Goal: Task Accomplishment & Management: Use online tool/utility

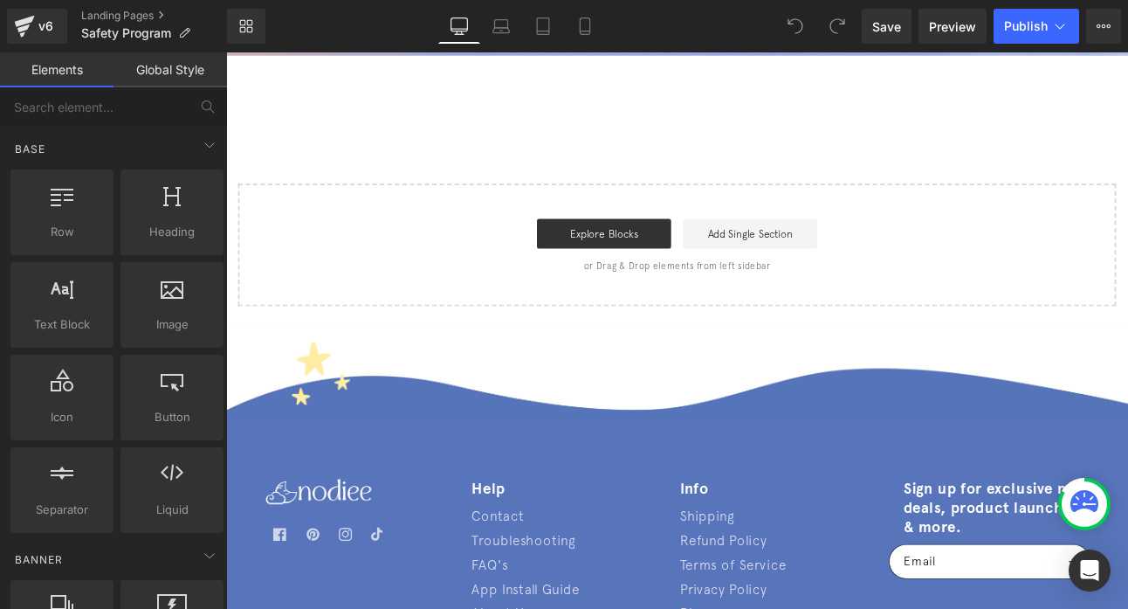
scroll to position [2111, 0]
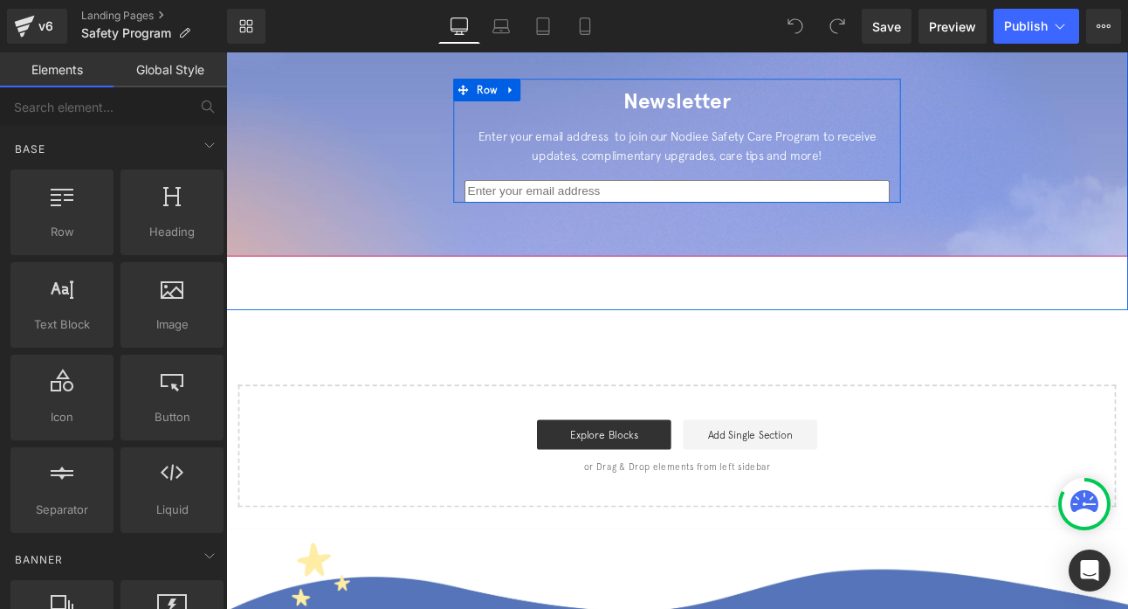
click at [731, 173] on div "Enter your email address to join our Nodiee Safety Care Program to receive upda…" at bounding box center [755, 169] width 498 height 66
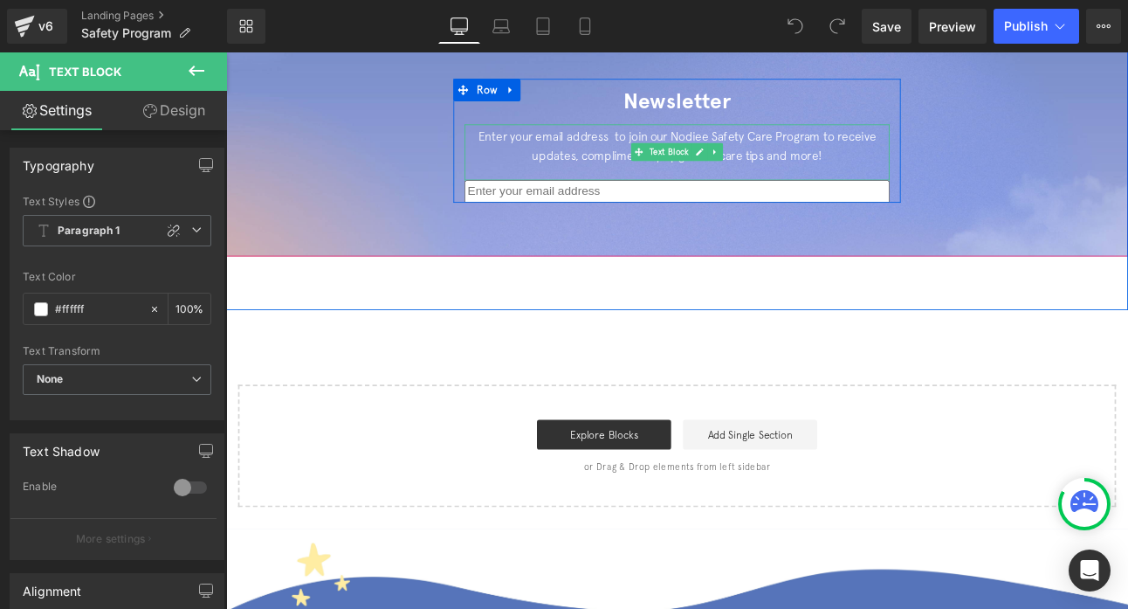
click at [640, 148] on div "Enter your email address to join our Nodiee Safety Care Program to receive upda…" at bounding box center [755, 169] width 498 height 66
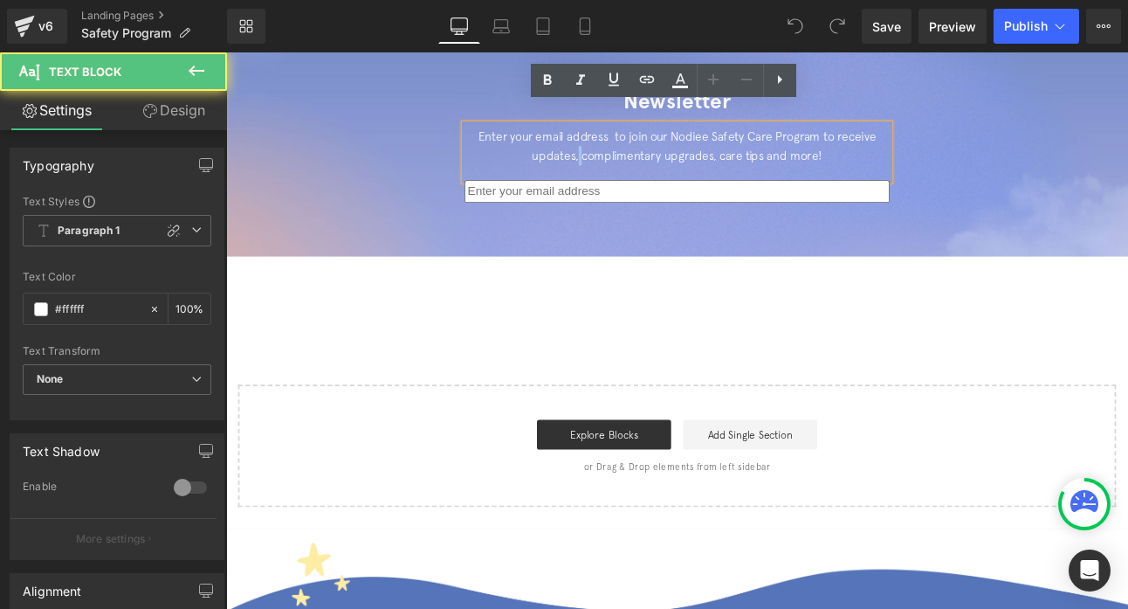
click at [640, 148] on div "Enter your email address to join our Nodiee Safety Care Program to receive upda…" at bounding box center [755, 169] width 498 height 66
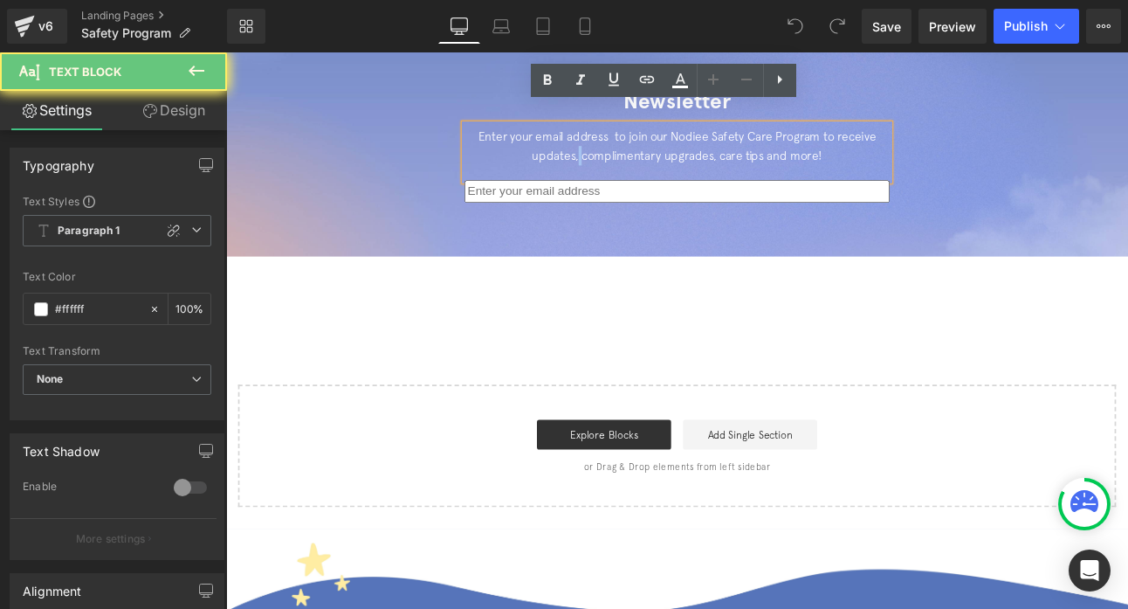
click at [597, 216] on div at bounding box center [754, 155] width 1057 height 271
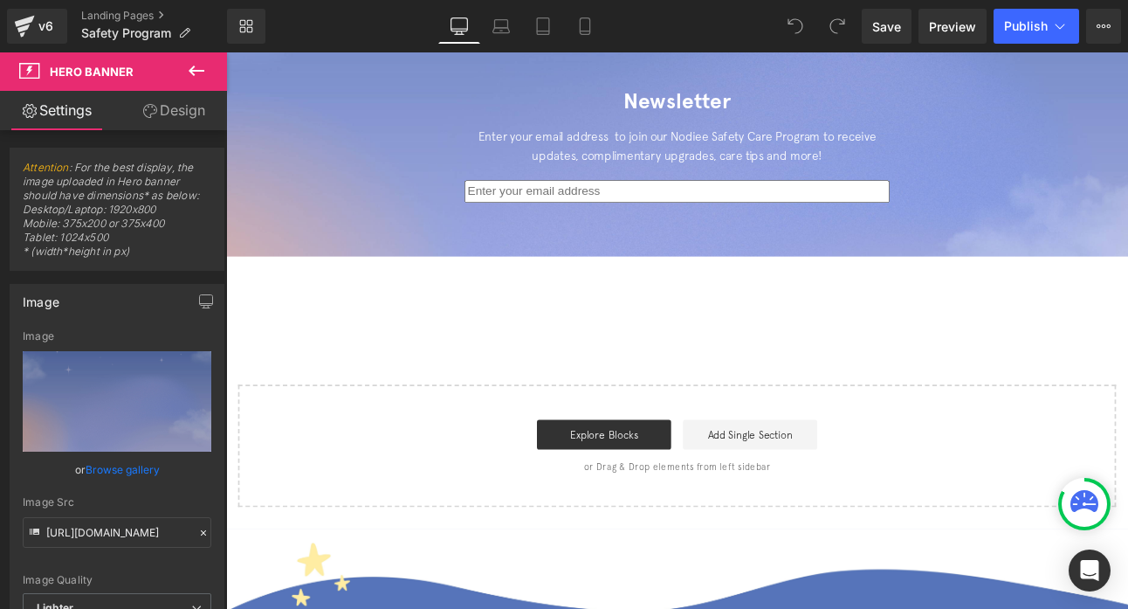
click at [597, 202] on input "email" at bounding box center [755, 215] width 498 height 26
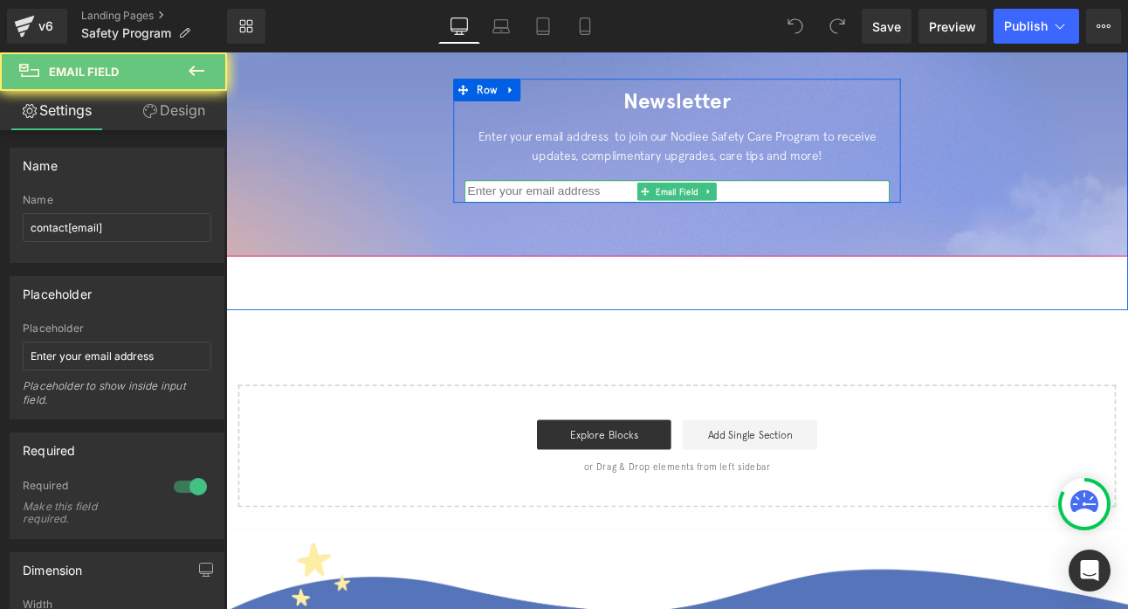
click at [597, 202] on input "email" at bounding box center [755, 215] width 498 height 26
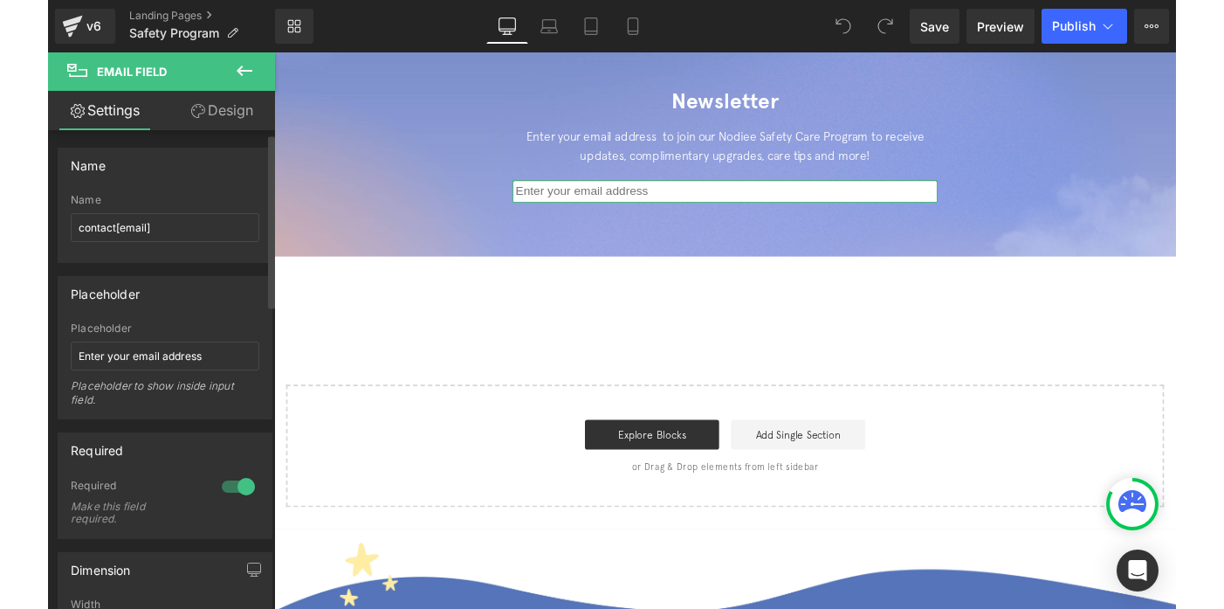
scroll to position [0, 0]
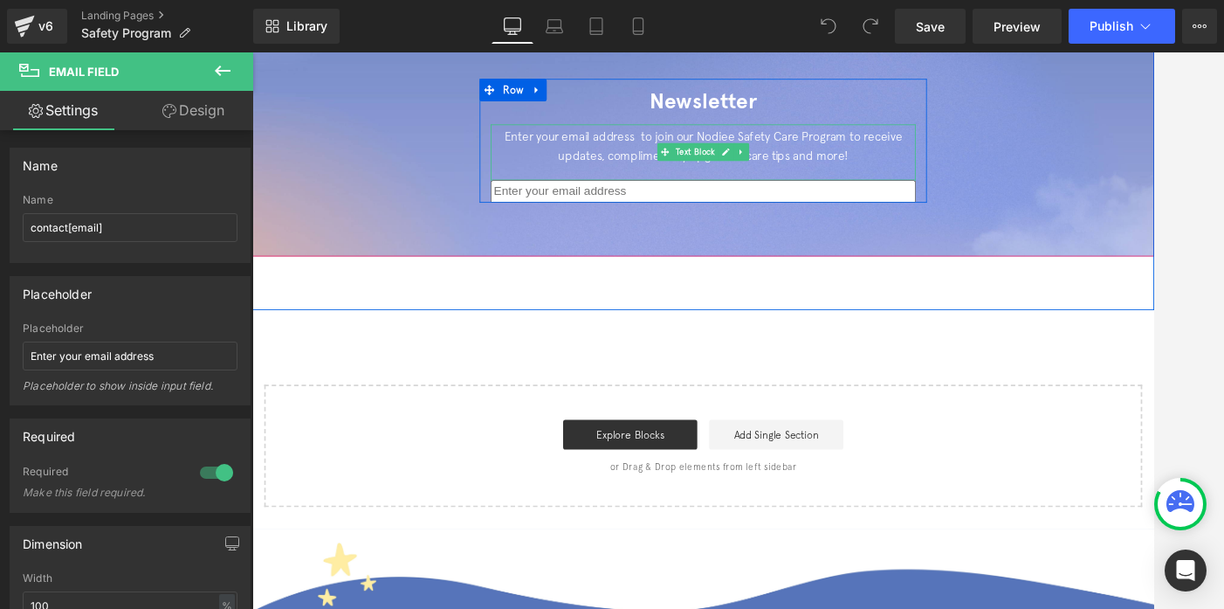
click at [800, 136] on div "Enter your email address to join our Nodiee Safety Care Program to receive upda…" at bounding box center [781, 169] width 498 height 66
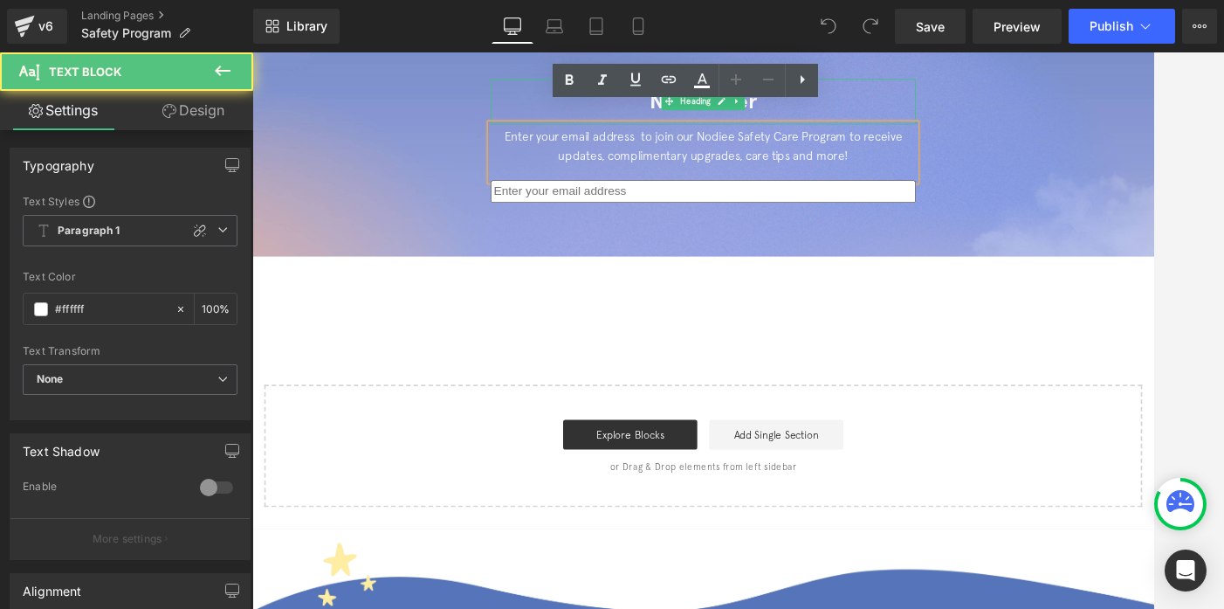
click at [571, 83] on h2 "Newsletter" at bounding box center [781, 109] width 498 height 53
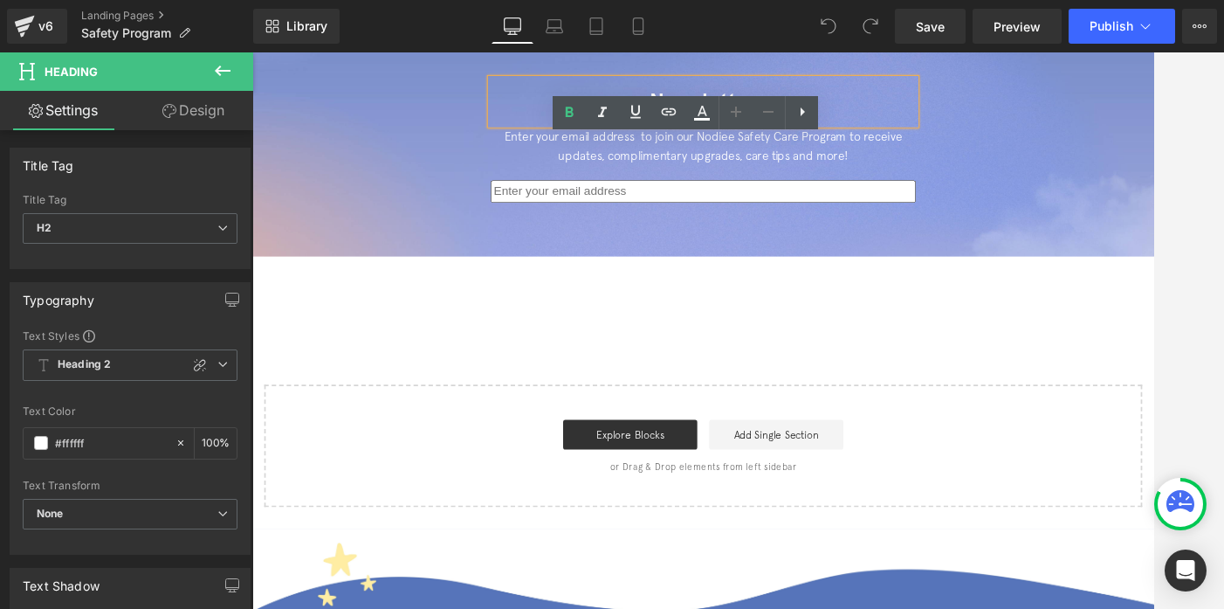
click at [508, 122] on span "Newsletter Heading Enter your email address to join our Nodiee Safety Care Prog…" at bounding box center [780, 155] width 1057 height 145
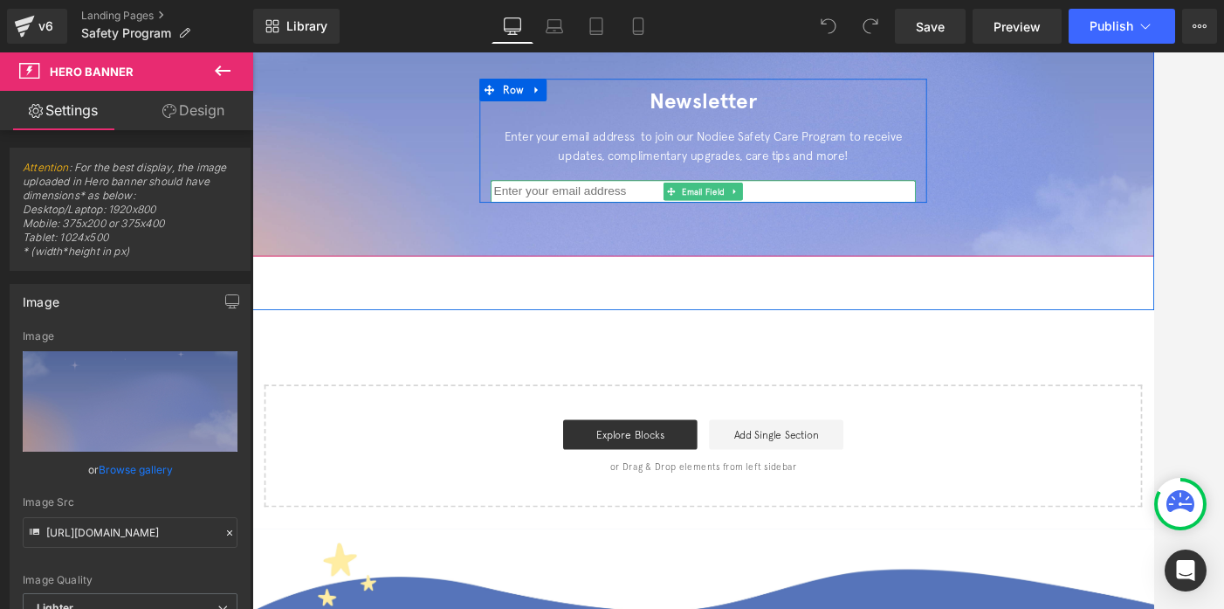
click at [733, 202] on input "email" at bounding box center [781, 215] width 498 height 26
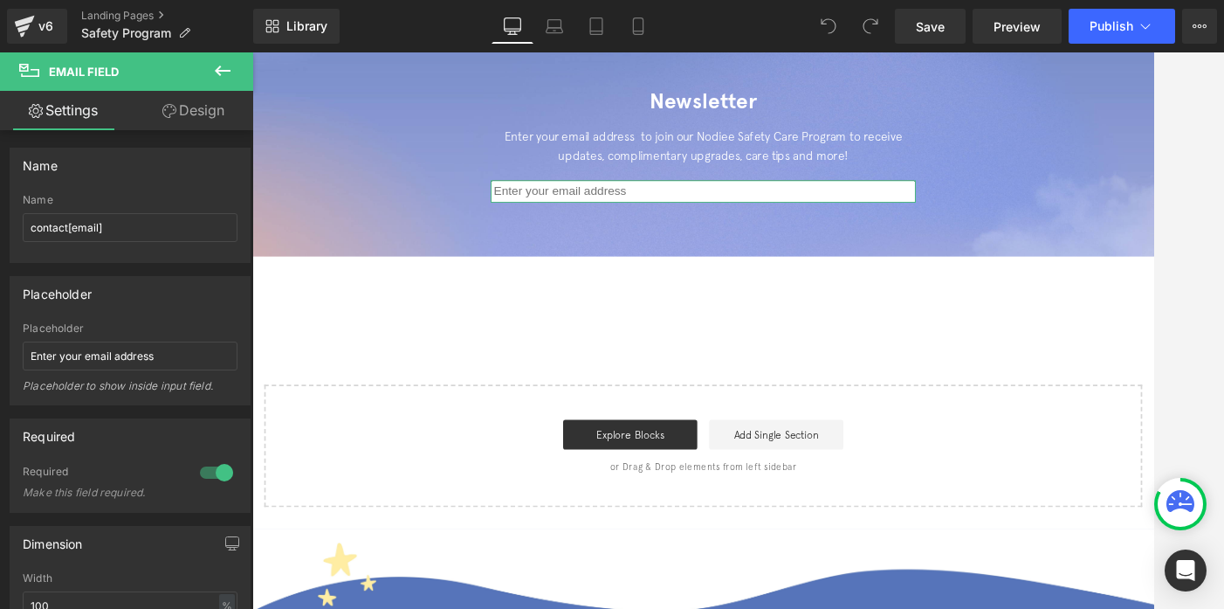
click at [197, 114] on link "Design" at bounding box center [193, 110] width 127 height 39
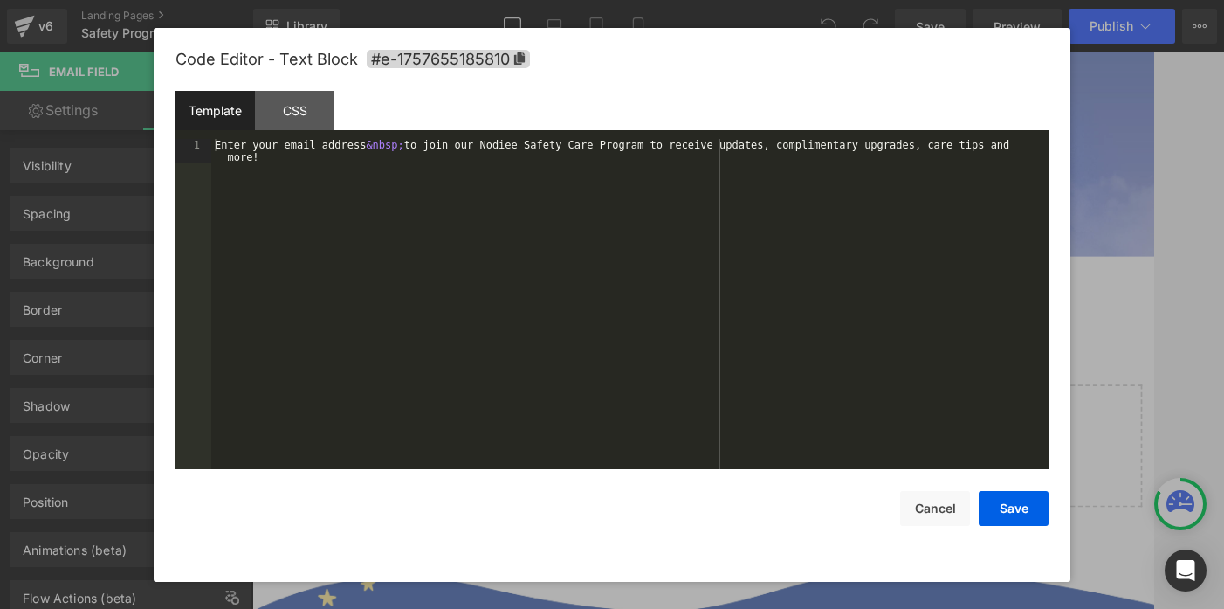
click at [845, 0] on div "You are previewing how the will restyle your page. You can not edit Elements in…" at bounding box center [612, 0] width 1224 height 0
click at [928, 523] on button "Cancel" at bounding box center [935, 508] width 70 height 35
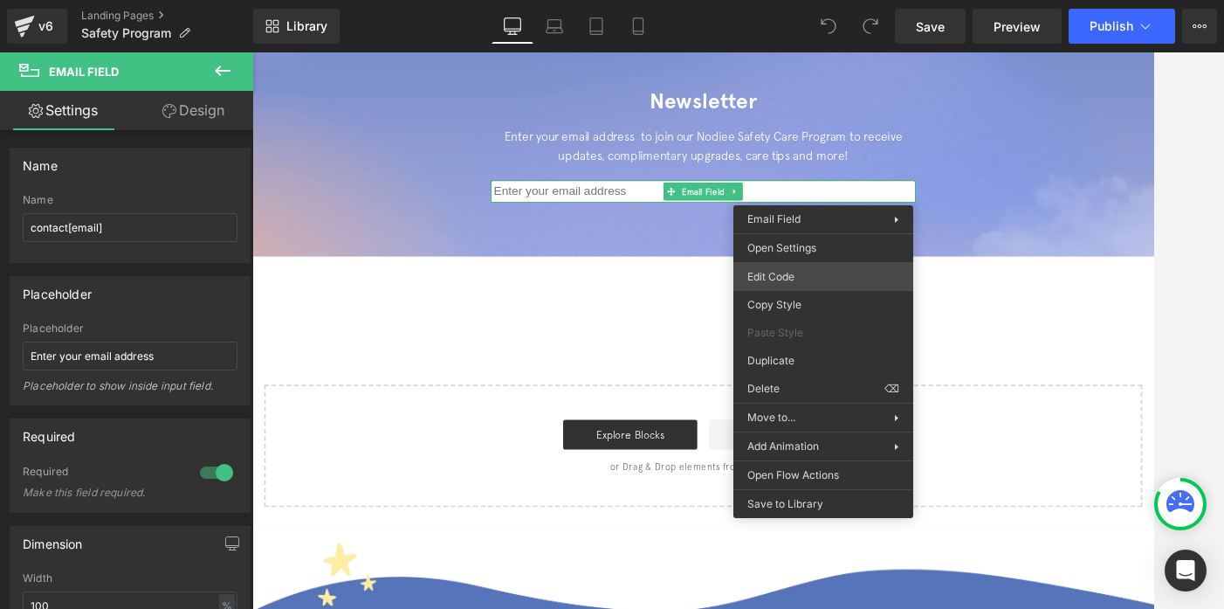
click at [811, 0] on div "You are previewing how the will restyle your page. You can not edit Elements in…" at bounding box center [612, 0] width 1224 height 0
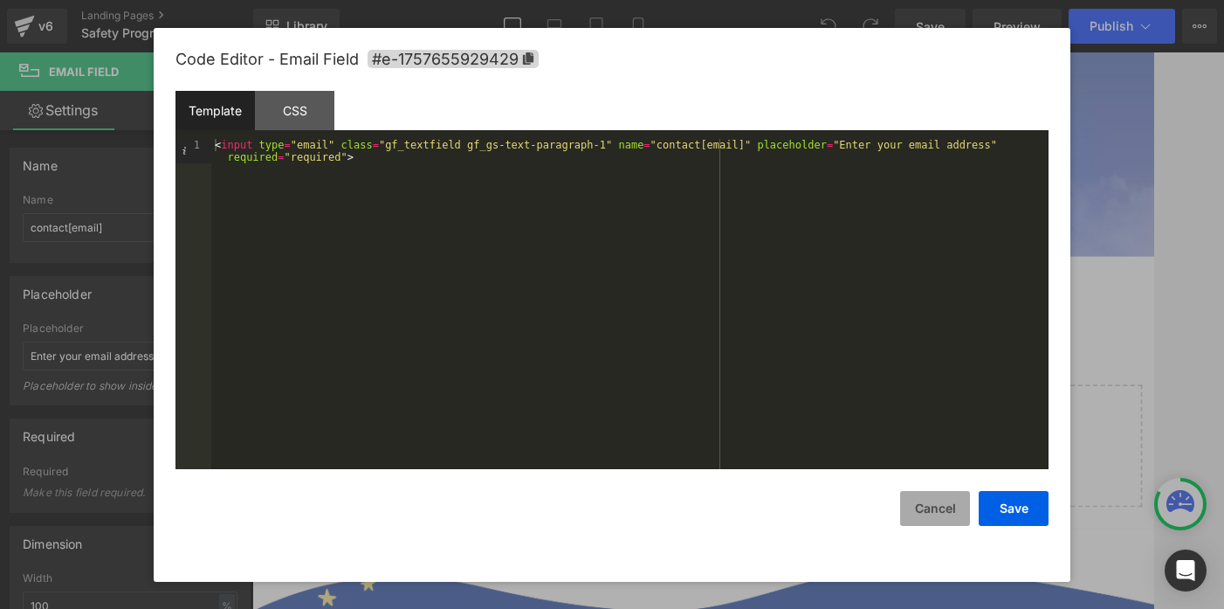
click at [914, 511] on button "Cancel" at bounding box center [935, 508] width 70 height 35
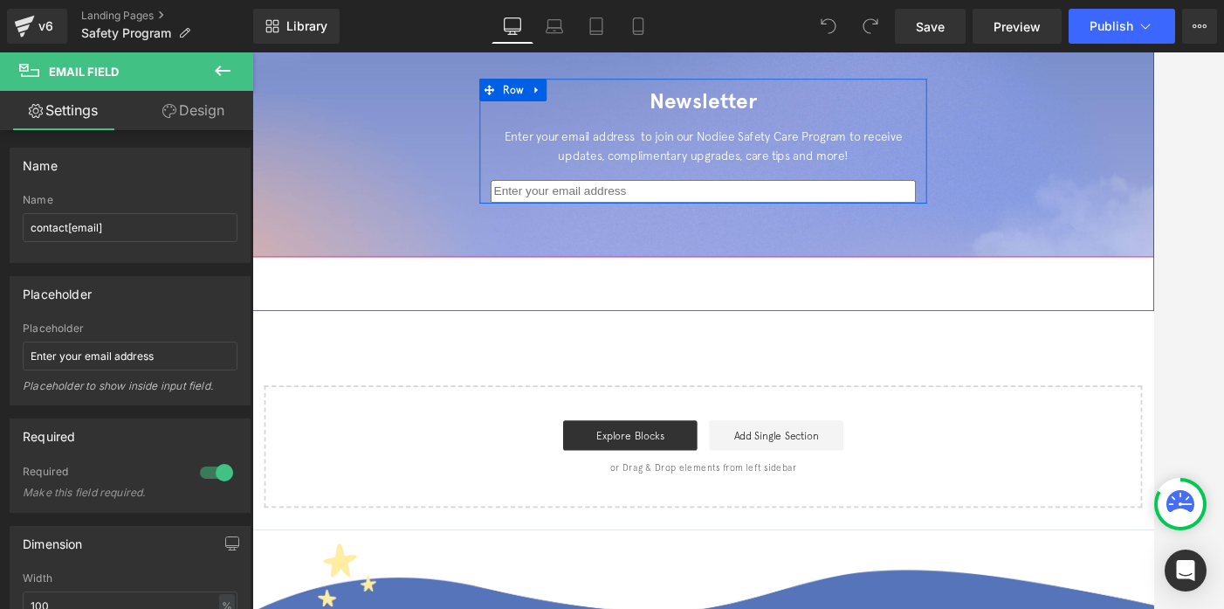
click at [754, 206] on div "Newsletter Heading Enter your email address to join our Nodiee Safety Care Prog…" at bounding box center [781, 156] width 524 height 146
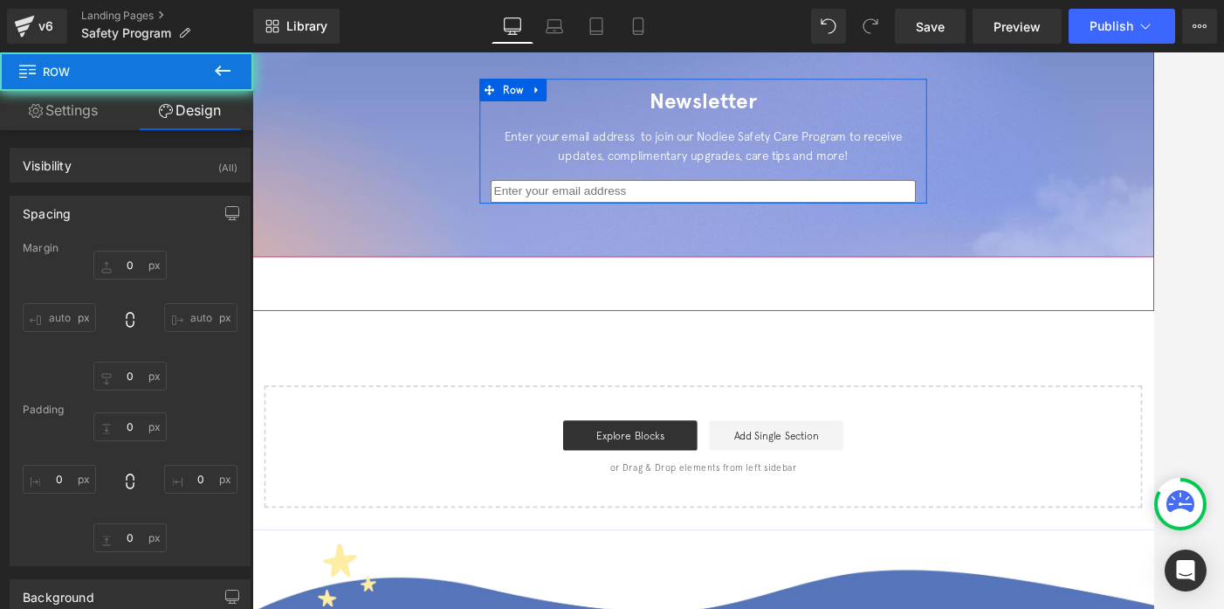
type input "0"
type input "1"
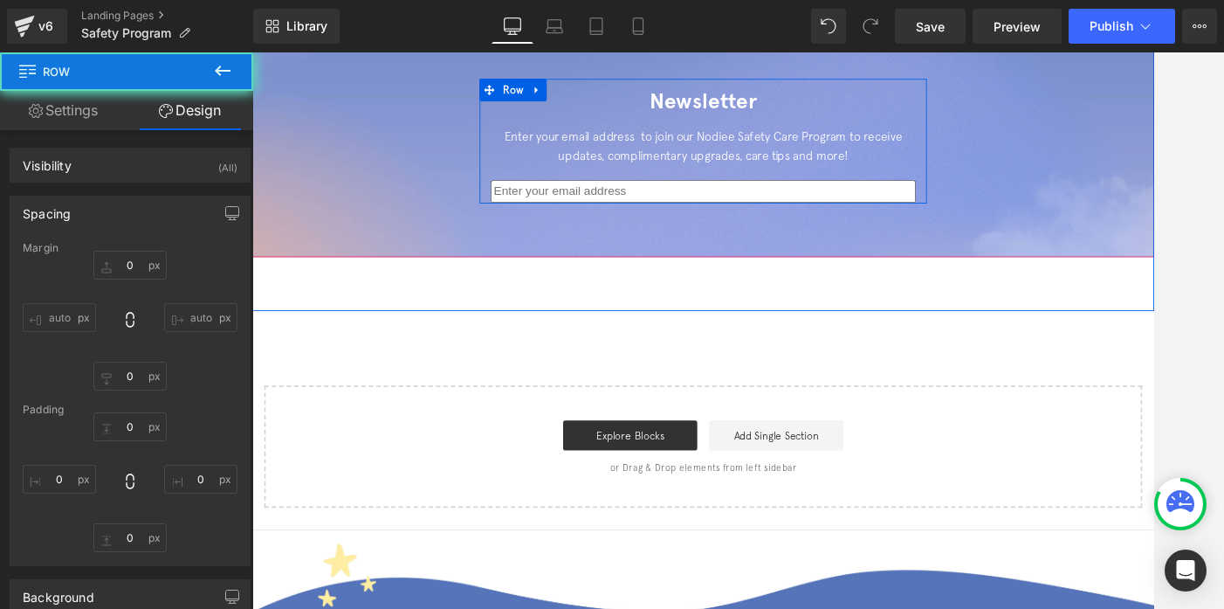
type input "0"
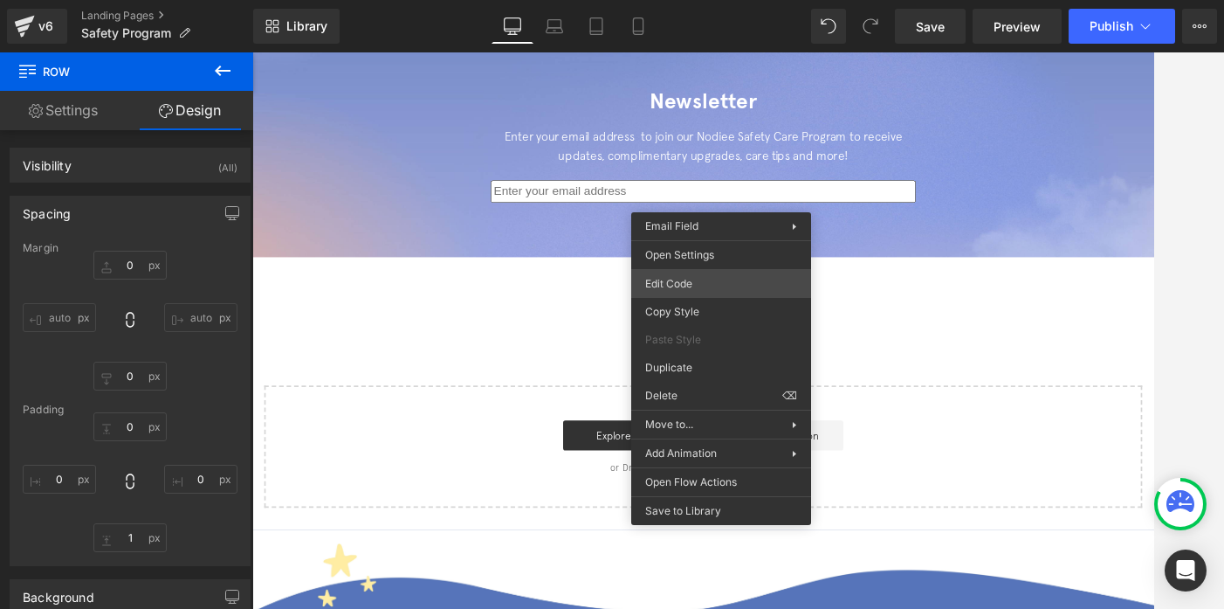
click at [705, 0] on div "You are previewing how the will restyle your page. You can not edit Elements in…" at bounding box center [612, 0] width 1224 height 0
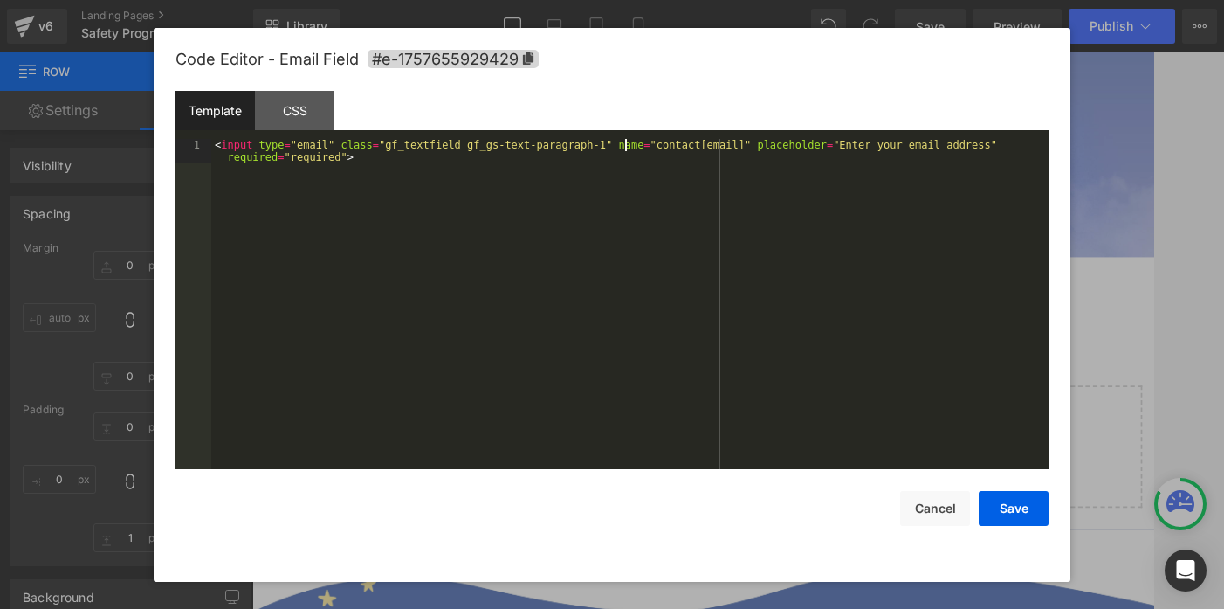
click at [626, 143] on div "< input type = "email" class = "gf_textfield gf_gs-text-paragraph-1" name = "co…" at bounding box center [630, 328] width 838 height 379
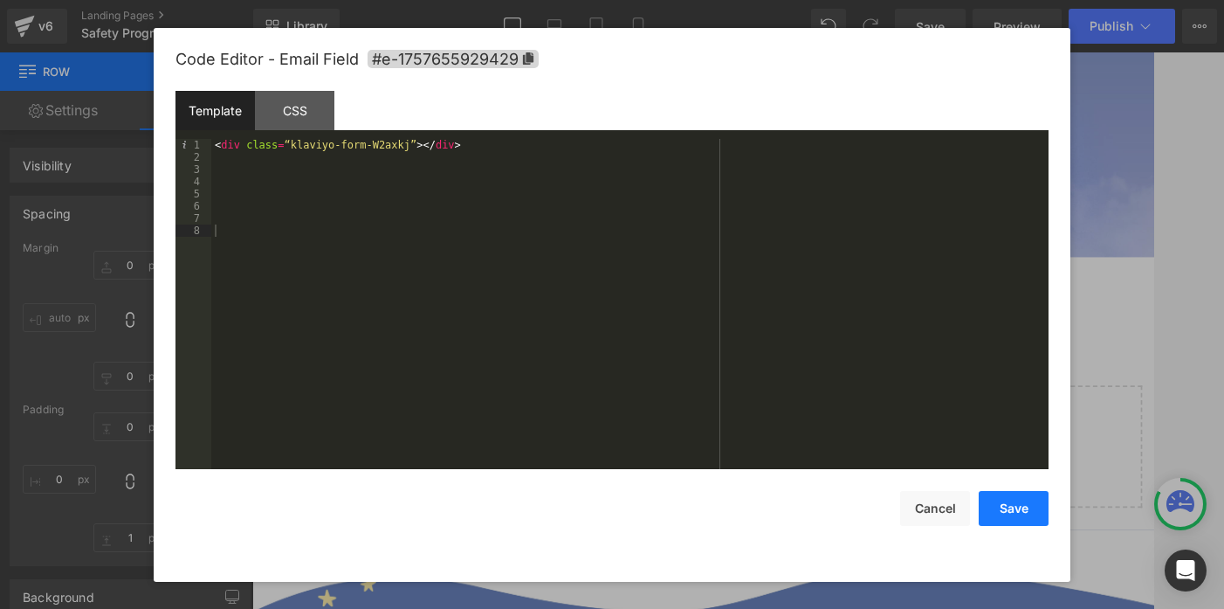
click at [1017, 494] on button "Save" at bounding box center [1014, 508] width 70 height 35
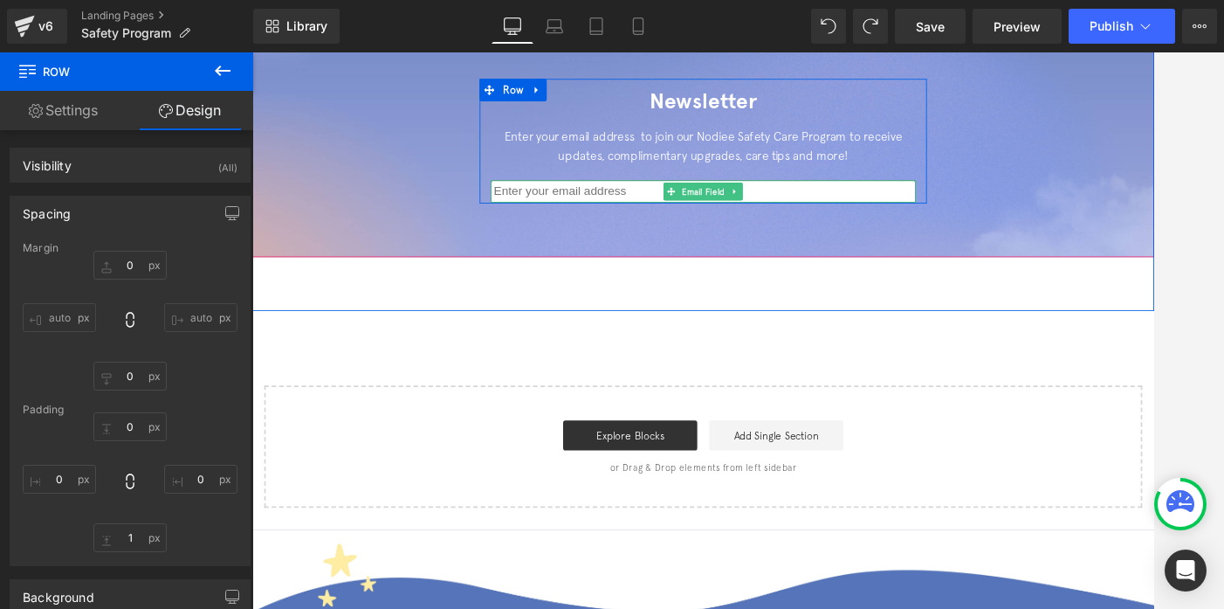
click at [878, 203] on div "Email Field" at bounding box center [781, 215] width 498 height 26
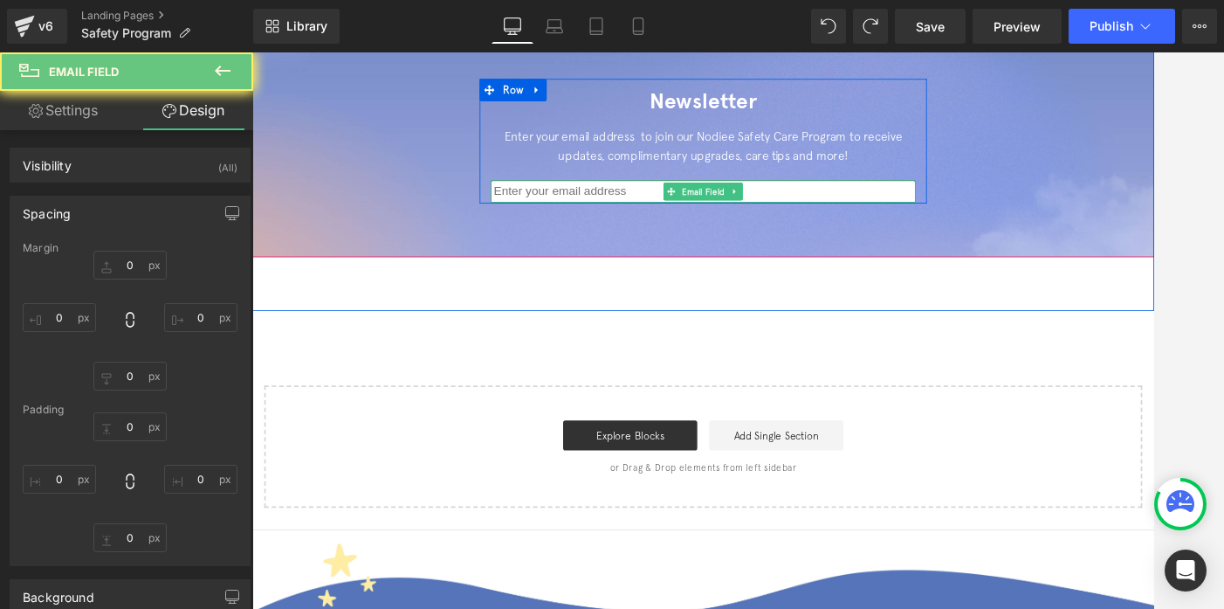
type input "0"
type input "1"
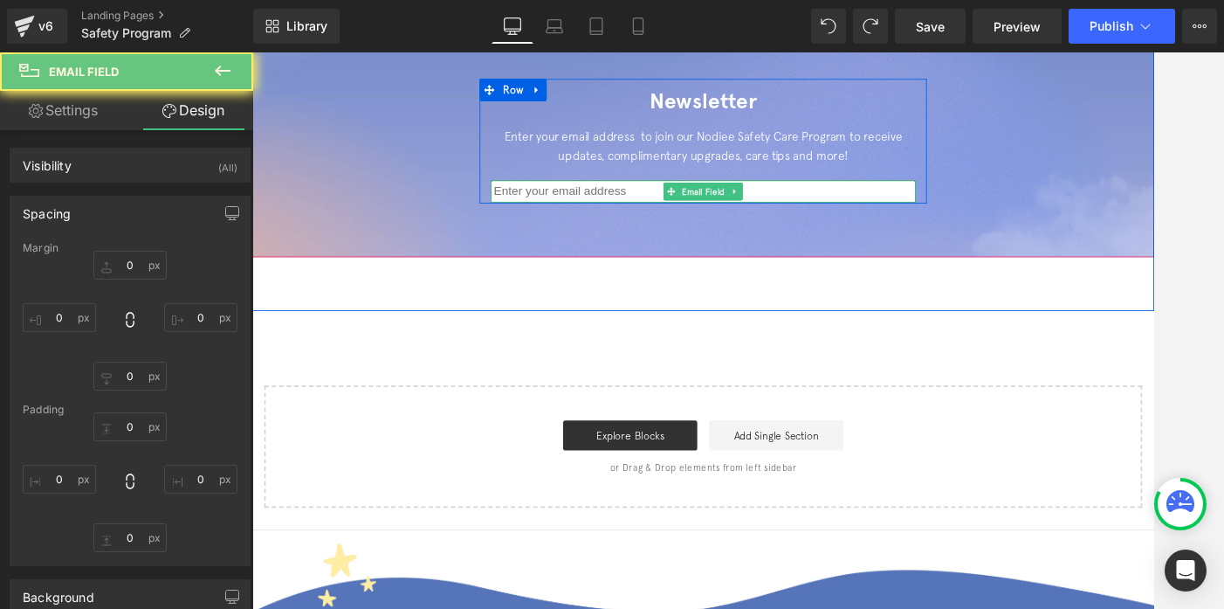
type input "2"
type input "1"
type input "2"
click at [874, 202] on input "email" at bounding box center [781, 215] width 498 height 26
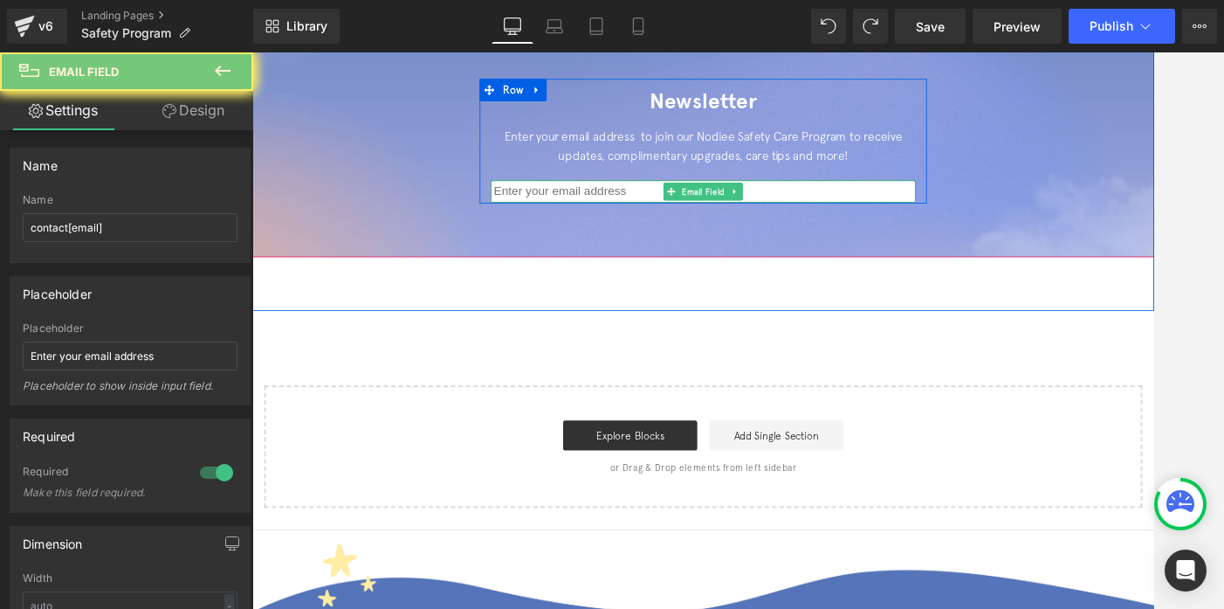
click at [874, 202] on input "email" at bounding box center [781, 215] width 498 height 26
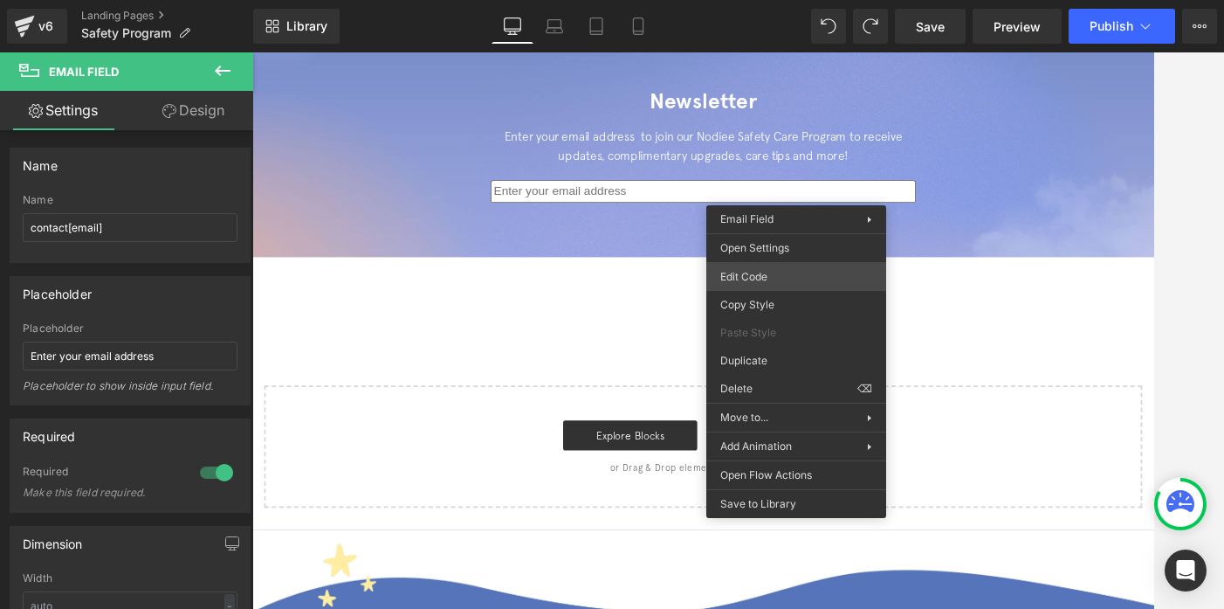
click at [772, 0] on div "You are previewing how the will restyle your page. You can not edit Elements in…" at bounding box center [612, 0] width 1224 height 0
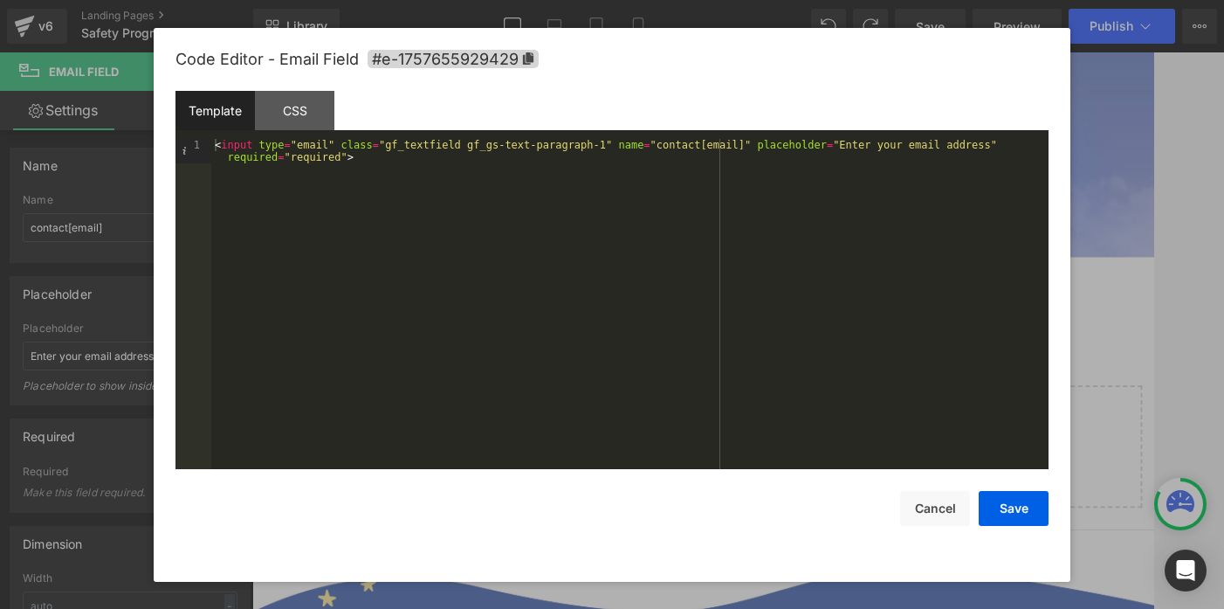
click at [427, 170] on div "< input type = "email" class = "gf_textfield gf_gs-text-paragraph-1" name = "co…" at bounding box center [630, 328] width 838 height 379
paste textarea
click at [1004, 503] on button "Save" at bounding box center [1014, 508] width 70 height 35
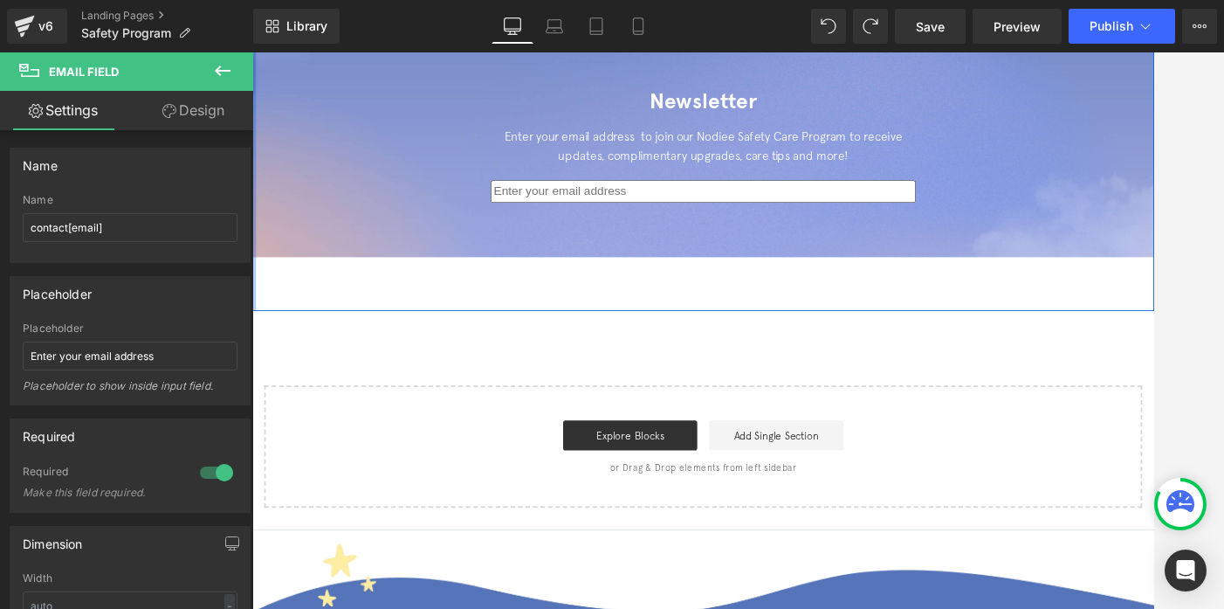
click at [225, 69] on icon at bounding box center [222, 70] width 21 height 21
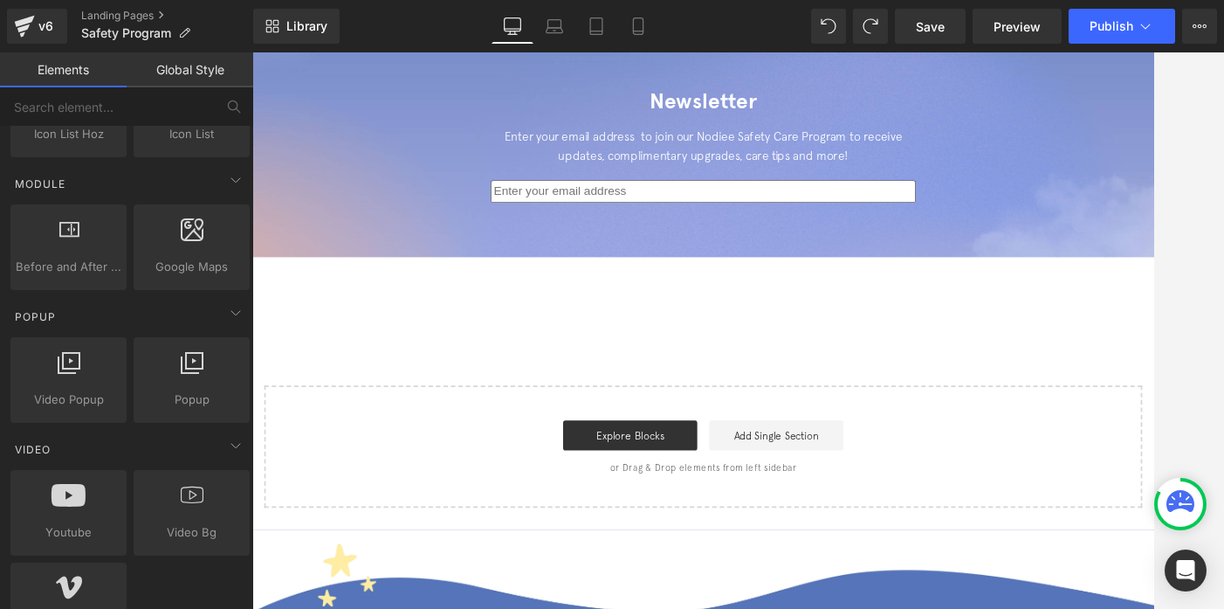
scroll to position [857, 0]
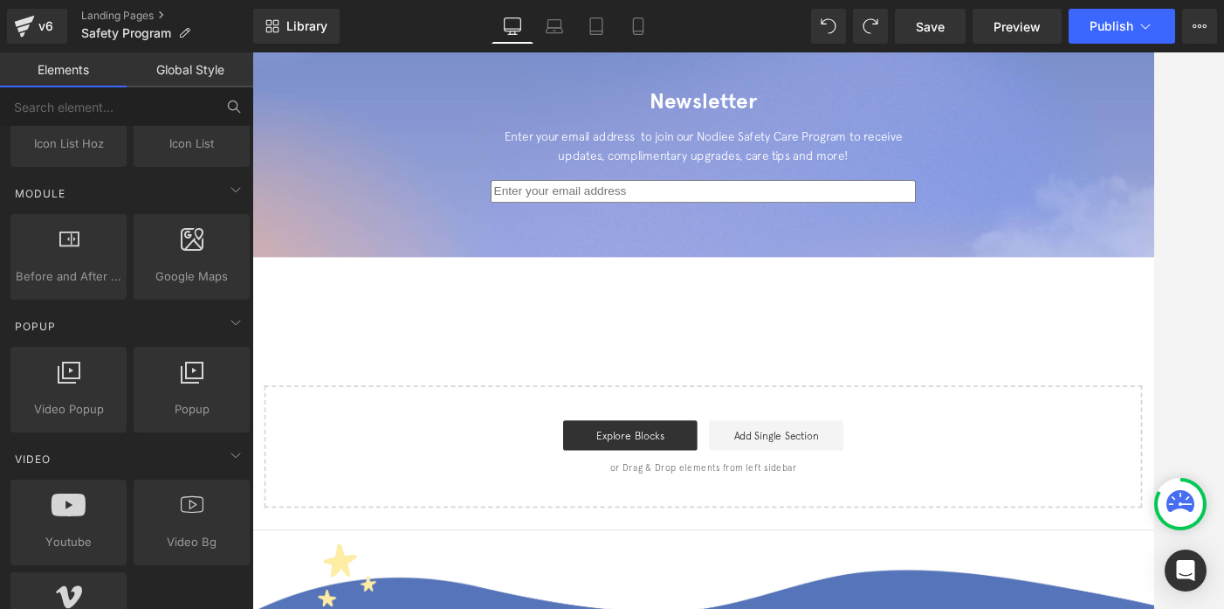
click at [241, 106] on icon at bounding box center [234, 107] width 16 height 16
click at [196, 103] on input "text" at bounding box center [107, 106] width 215 height 38
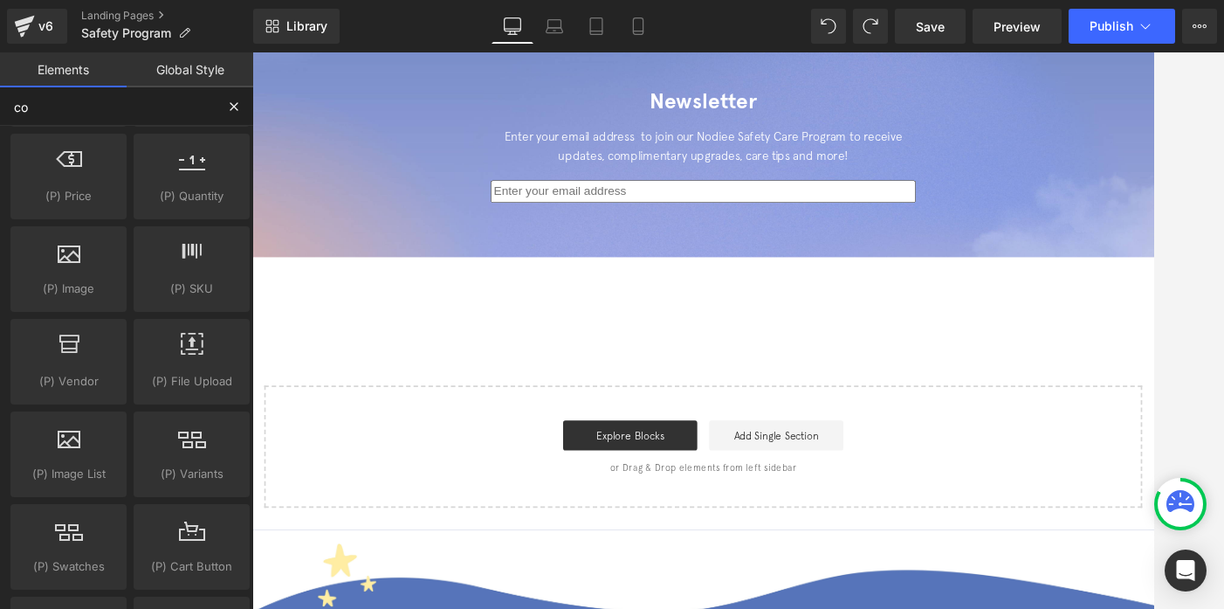
scroll to position [804, 0]
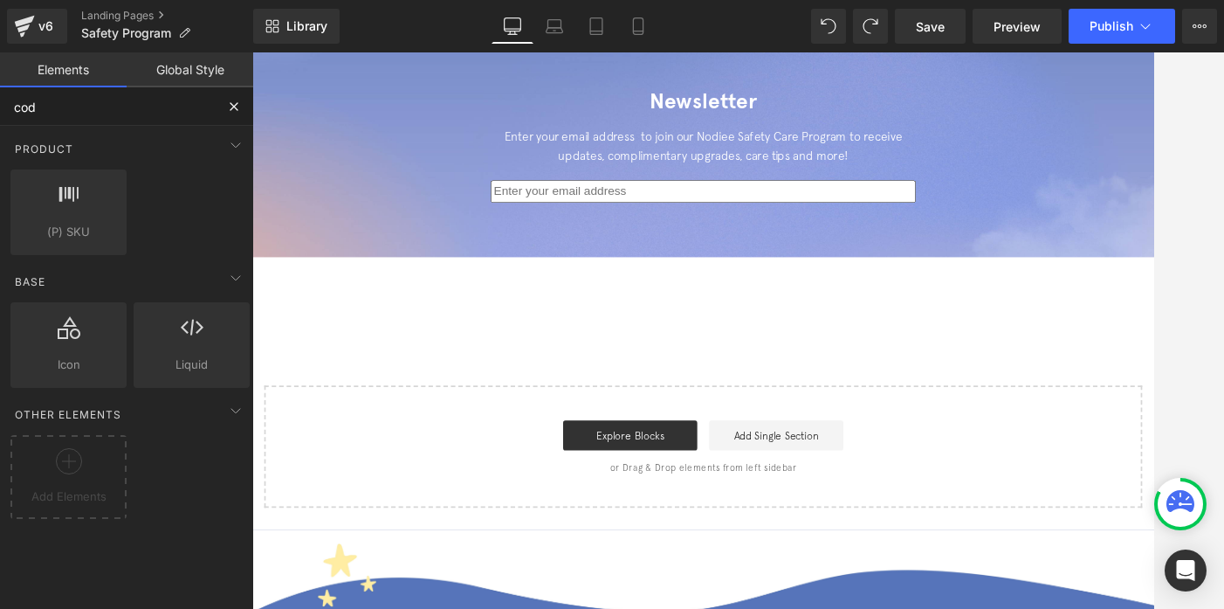
type input "code"
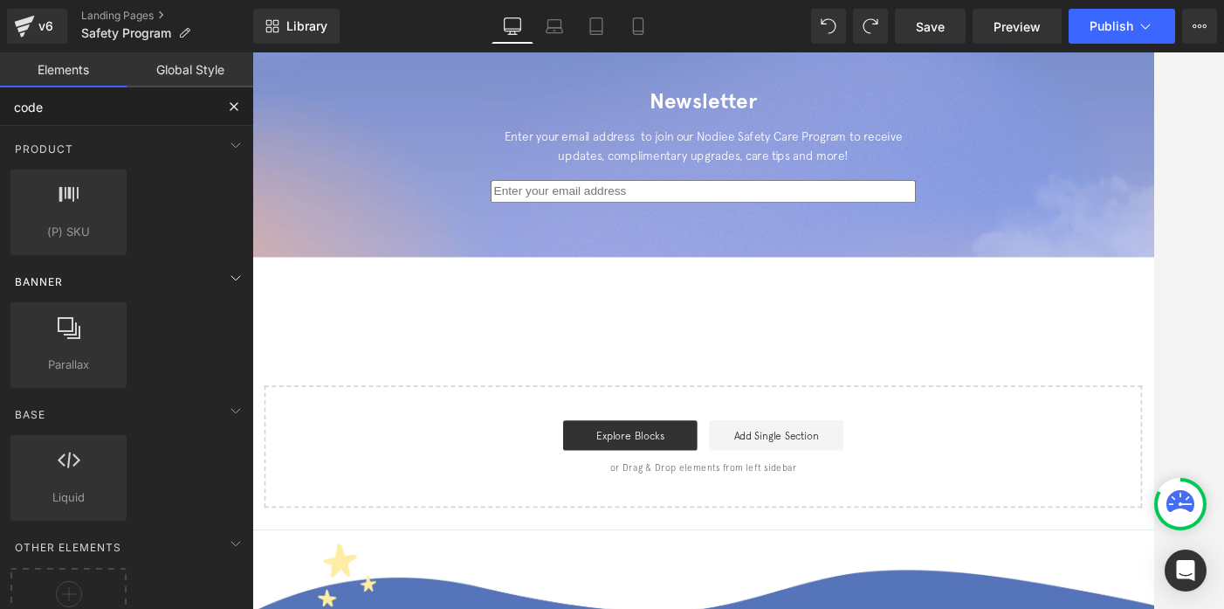
scroll to position [59, 0]
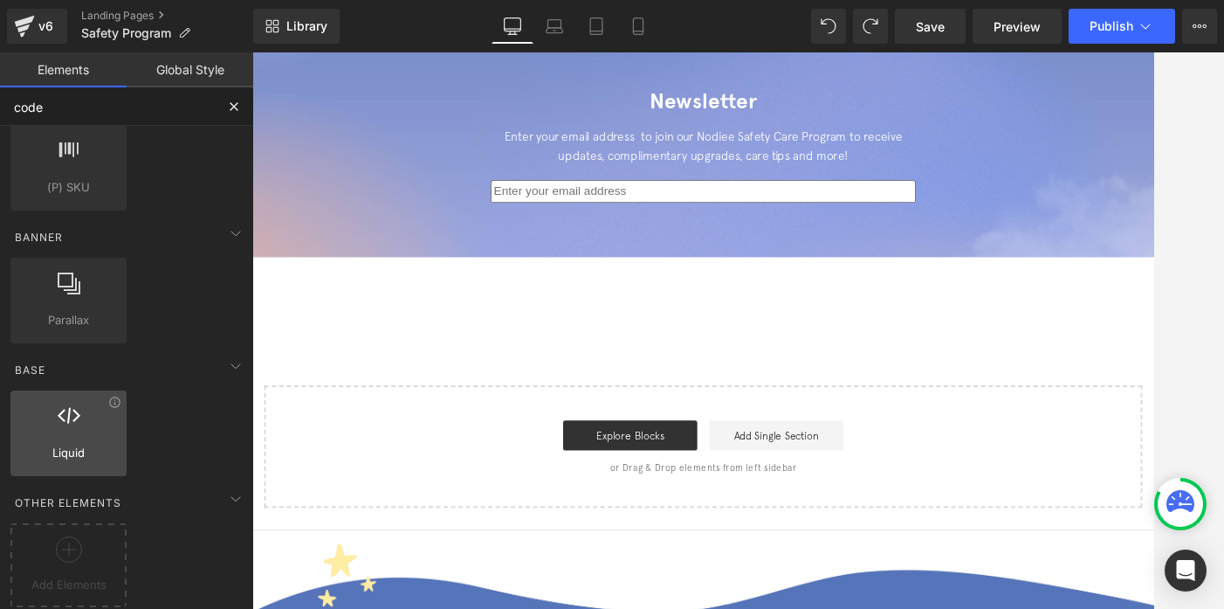
click at [71, 413] on div at bounding box center [69, 423] width 106 height 39
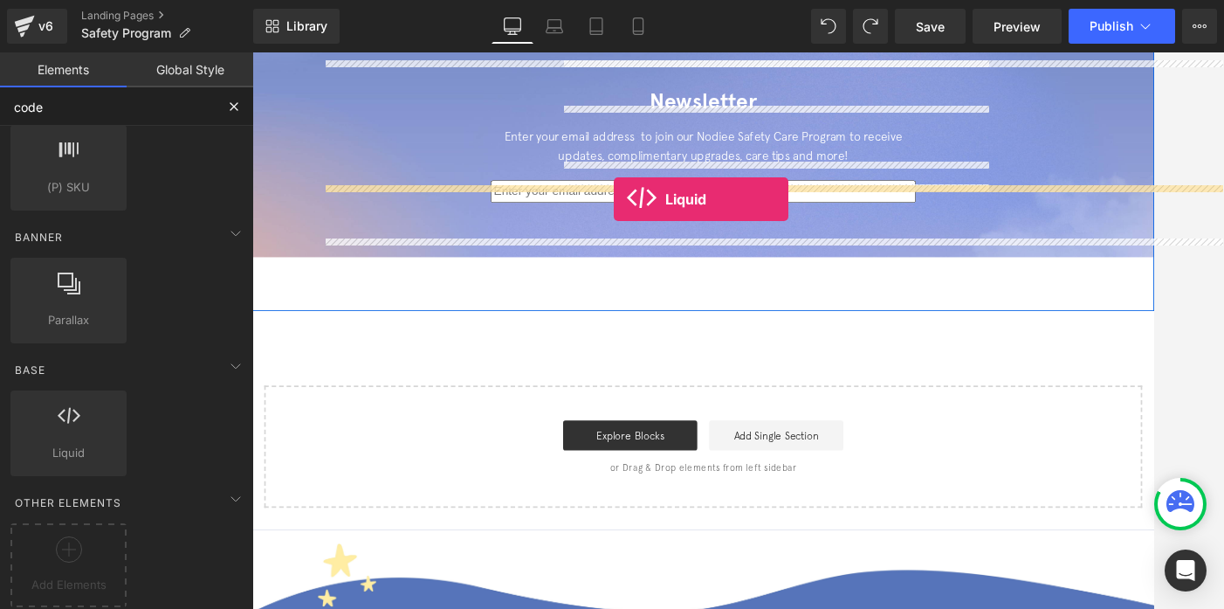
drag, startPoint x: 319, startPoint y: 470, endPoint x: 676, endPoint y: 225, distance: 432.9
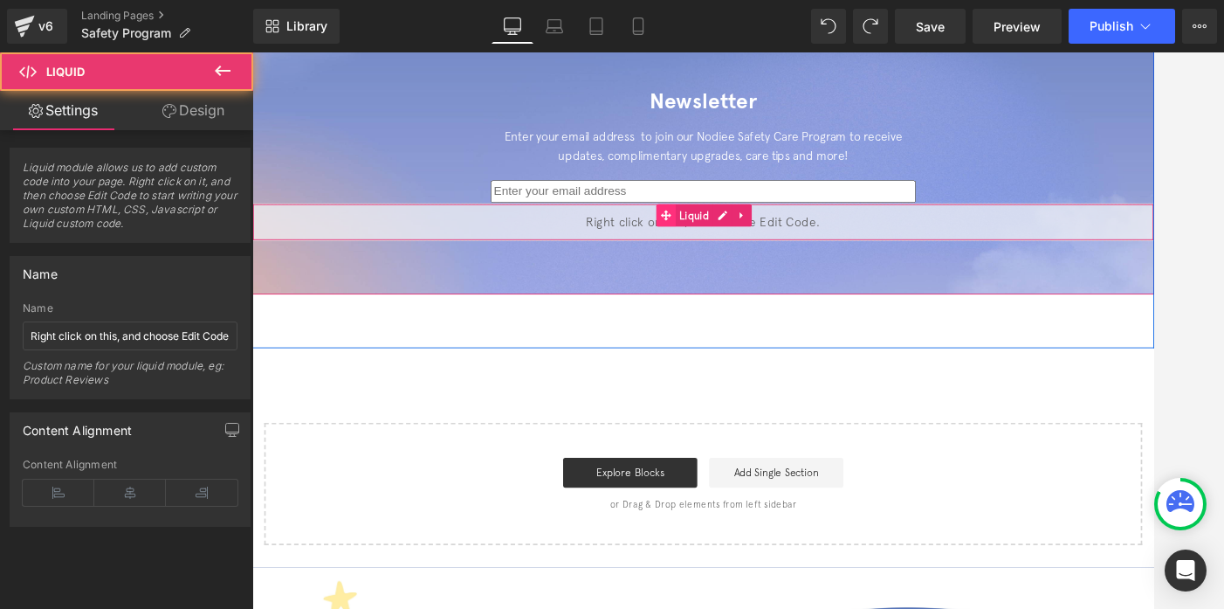
click at [728, 230] on span at bounding box center [737, 243] width 23 height 26
click at [759, 230] on span "Liquid" at bounding box center [770, 243] width 44 height 26
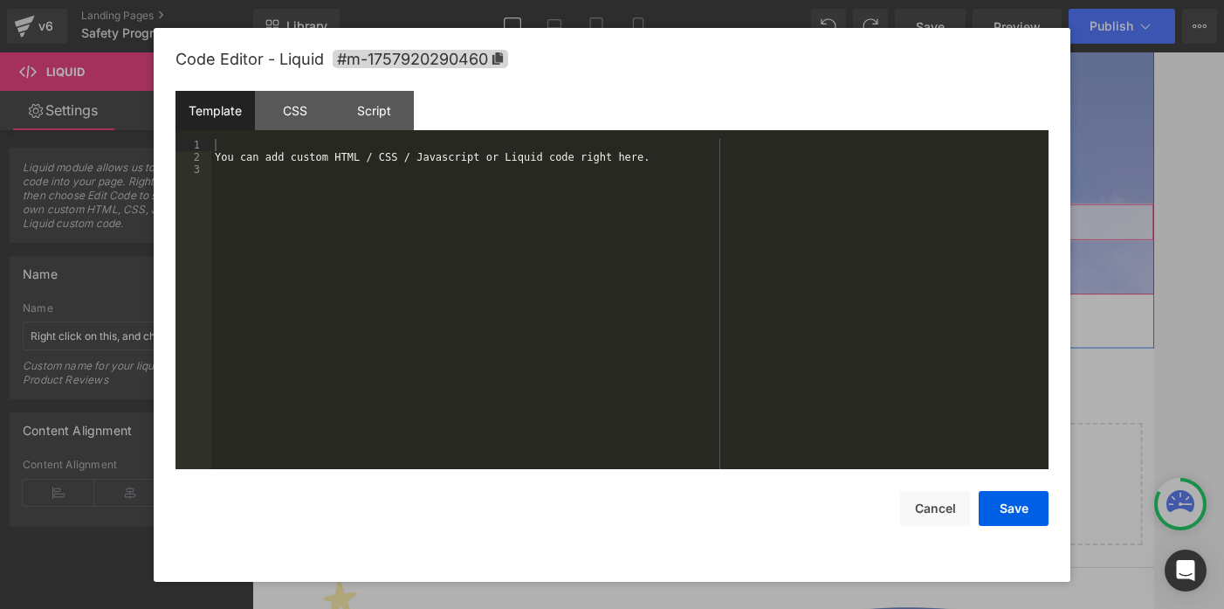
click at [803, 238] on icon at bounding box center [803, 243] width 10 height 10
click at [693, 172] on div "You can add custom HTML / CSS / Javascript or Liquid code right here." at bounding box center [630, 316] width 838 height 355
click at [1024, 522] on button "Save" at bounding box center [1014, 508] width 70 height 35
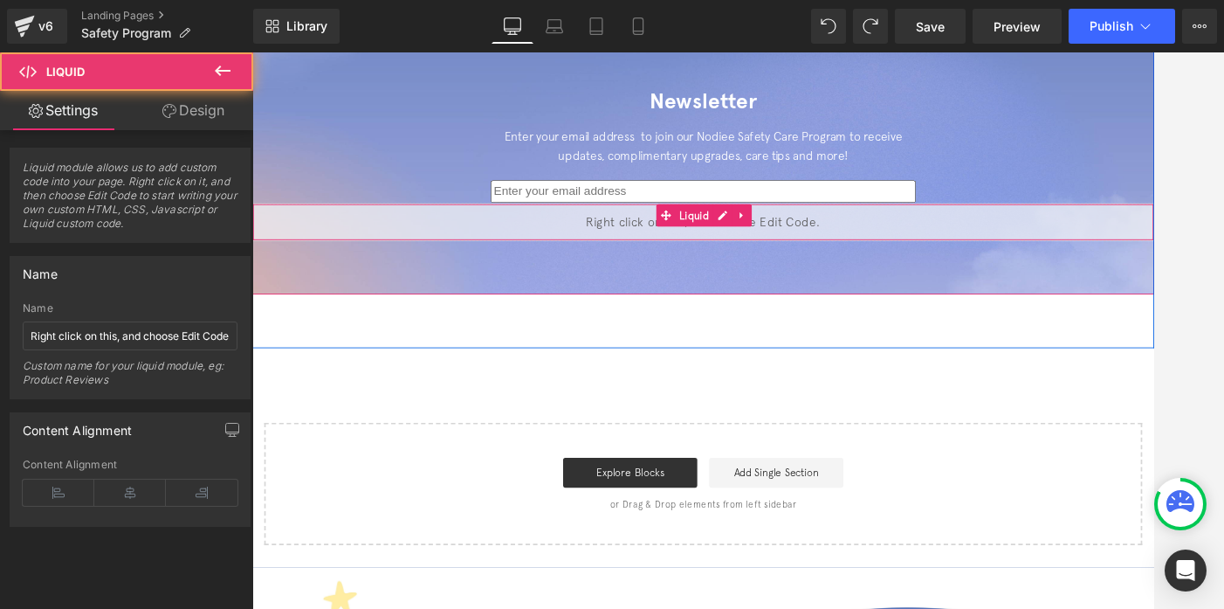
click at [848, 229] on div "Liquid" at bounding box center [780, 251] width 1057 height 44
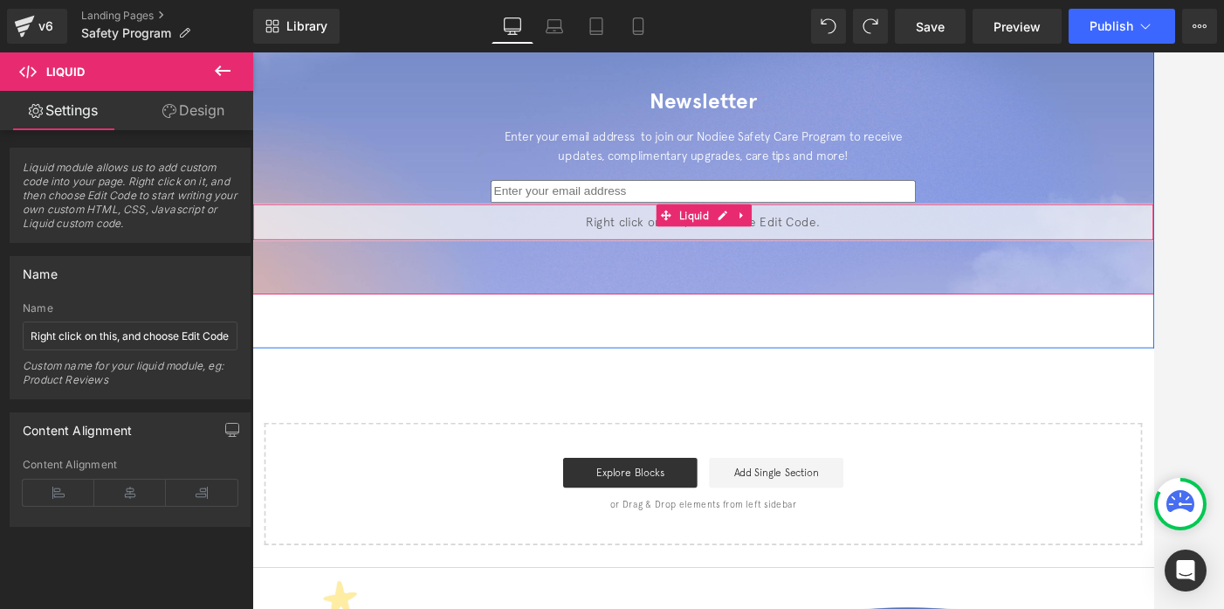
click at [823, 237] on icon at bounding box center [826, 243] width 12 height 13
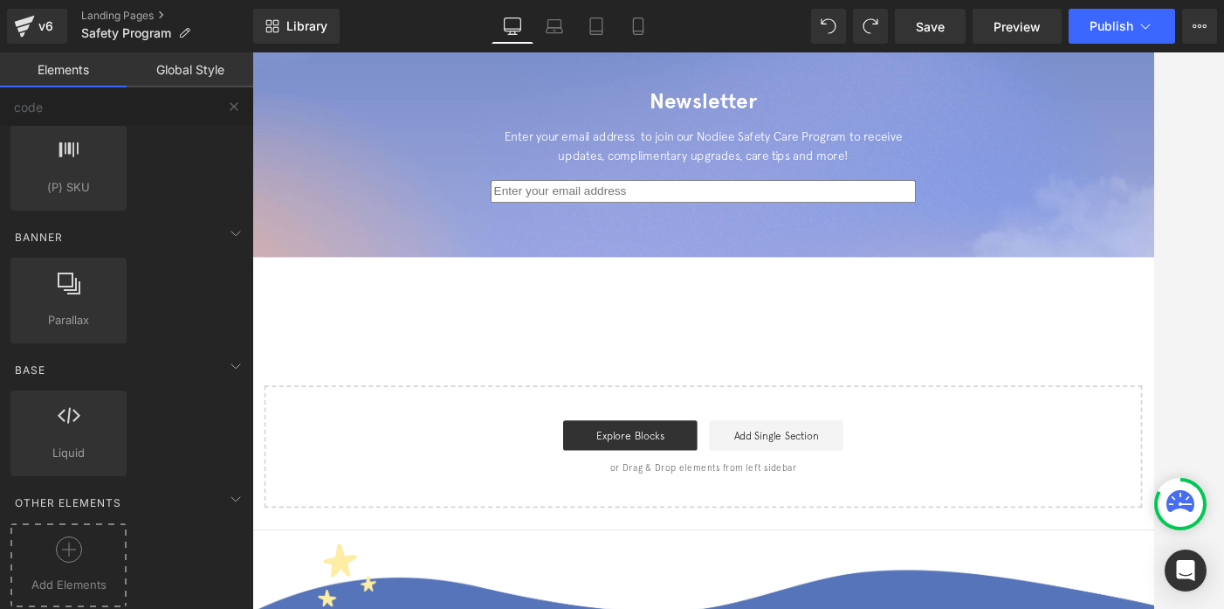
click at [81, 576] on span "Add Elements" at bounding box center [68, 585] width 107 height 18
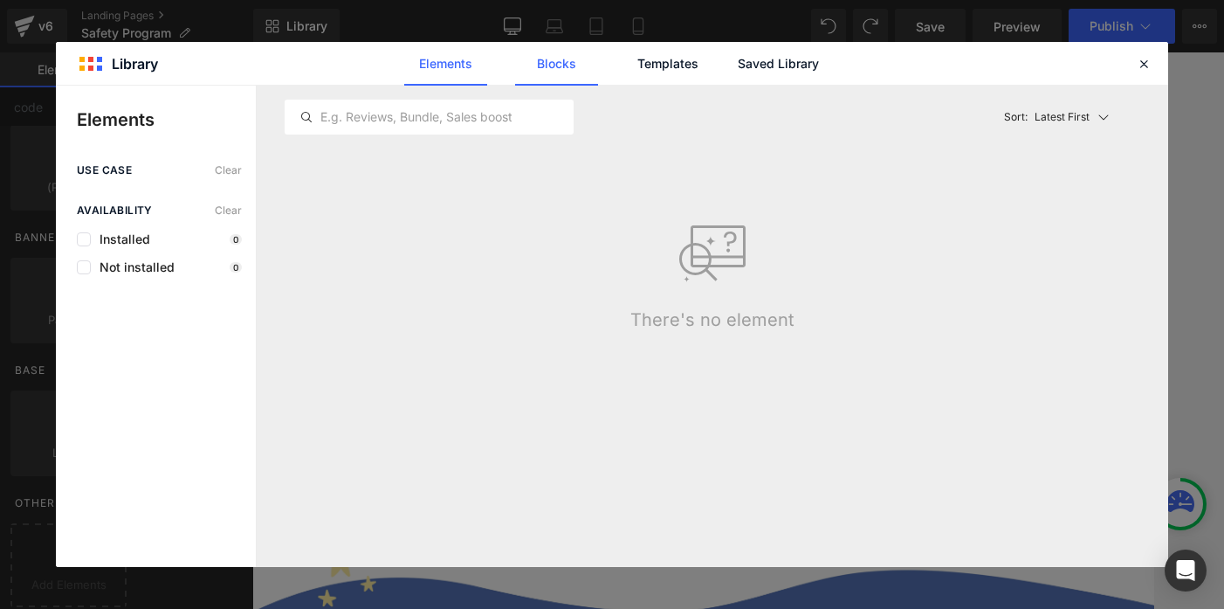
click at [581, 59] on link "Blocks" at bounding box center [556, 64] width 83 height 44
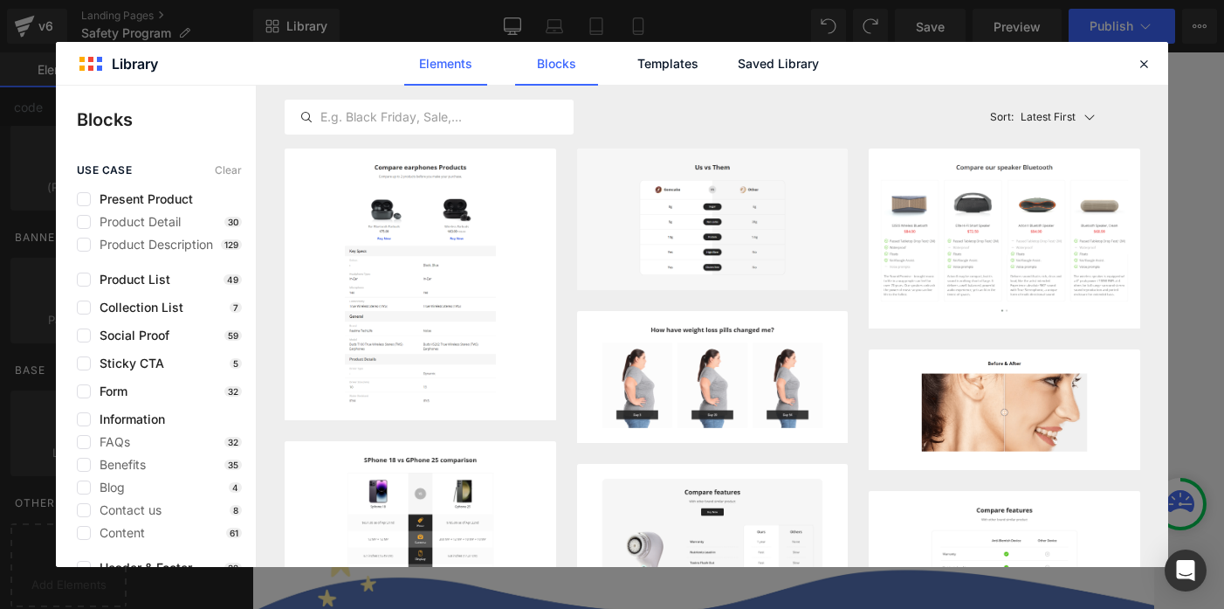
click at [442, 75] on link "Elements" at bounding box center [445, 64] width 83 height 44
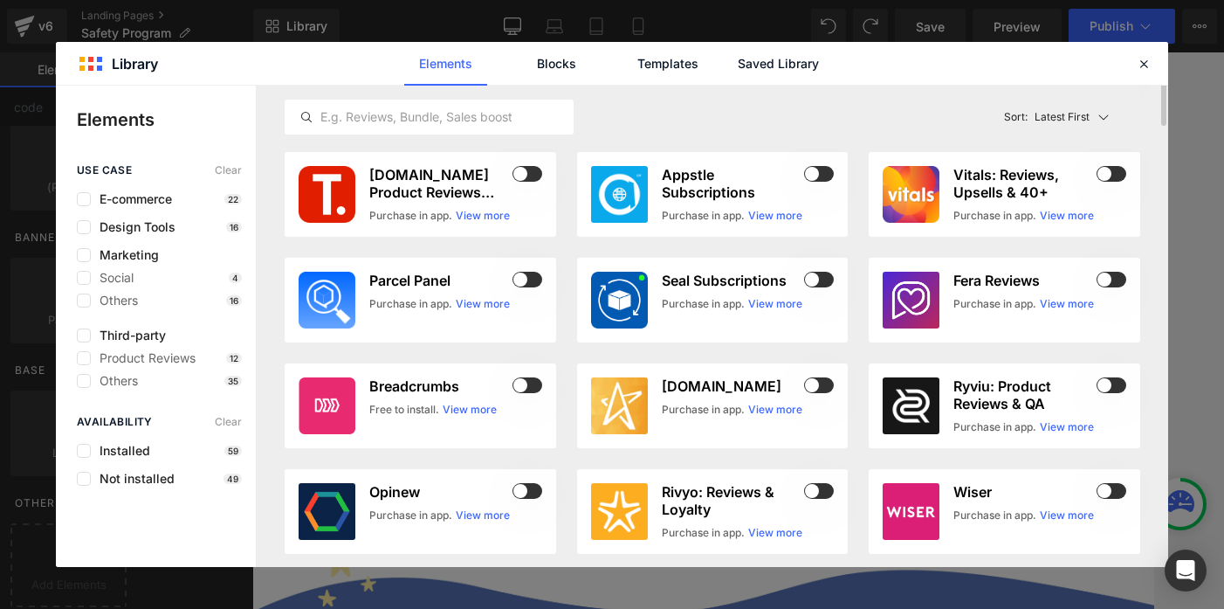
scroll to position [103, 0]
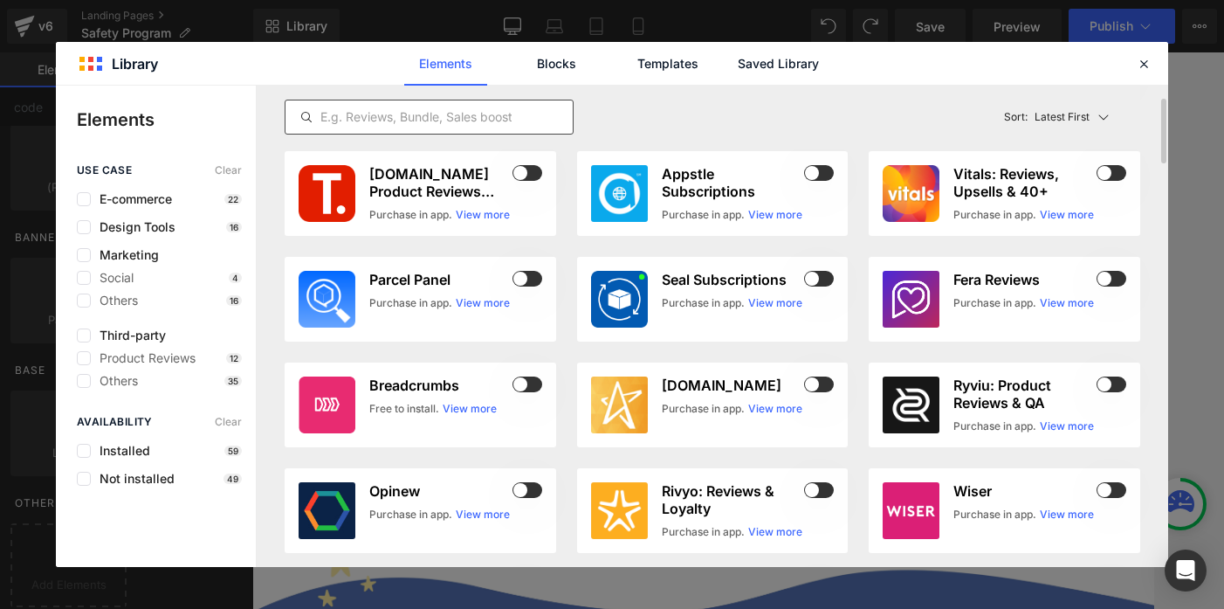
click at [414, 124] on input "text" at bounding box center [429, 117] width 287 height 21
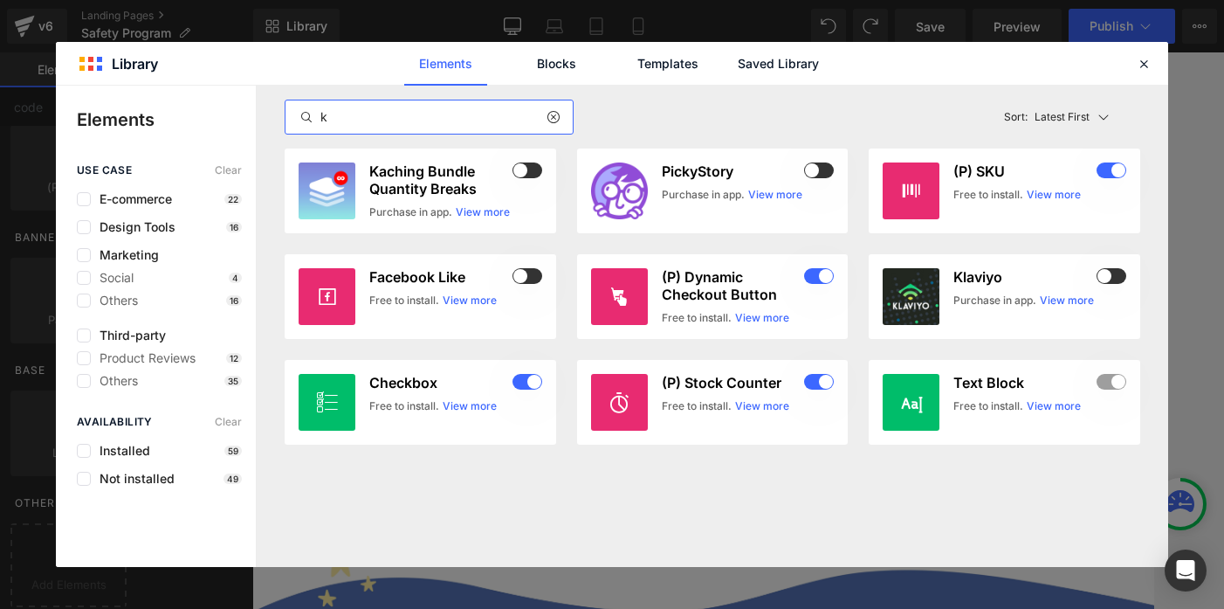
scroll to position [0, 0]
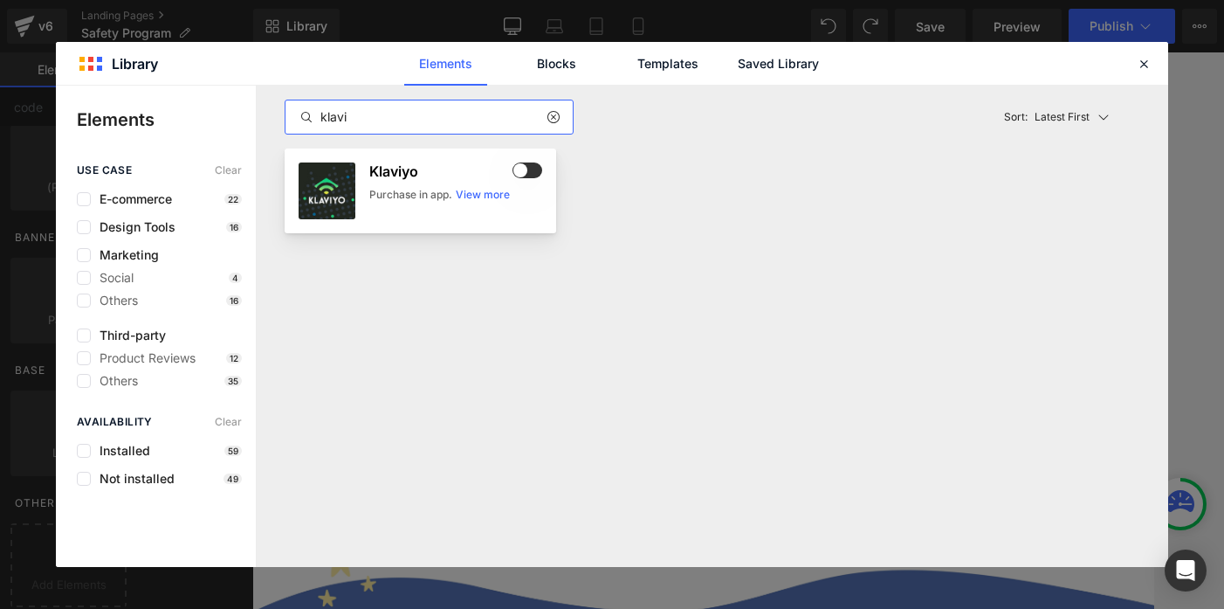
type input "klavi"
click at [390, 200] on div "Purchase in app." at bounding box center [410, 195] width 83 height 16
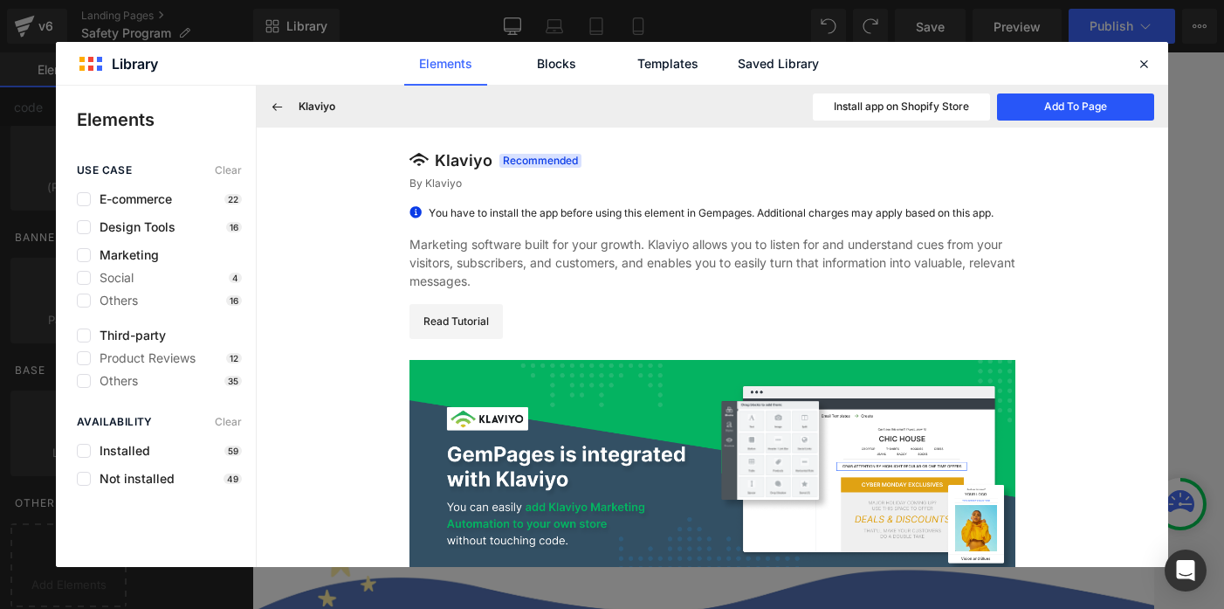
click at [1088, 107] on button "Add To Page" at bounding box center [1075, 106] width 157 height 27
click at [1128, 61] on icon at bounding box center [1144, 64] width 16 height 16
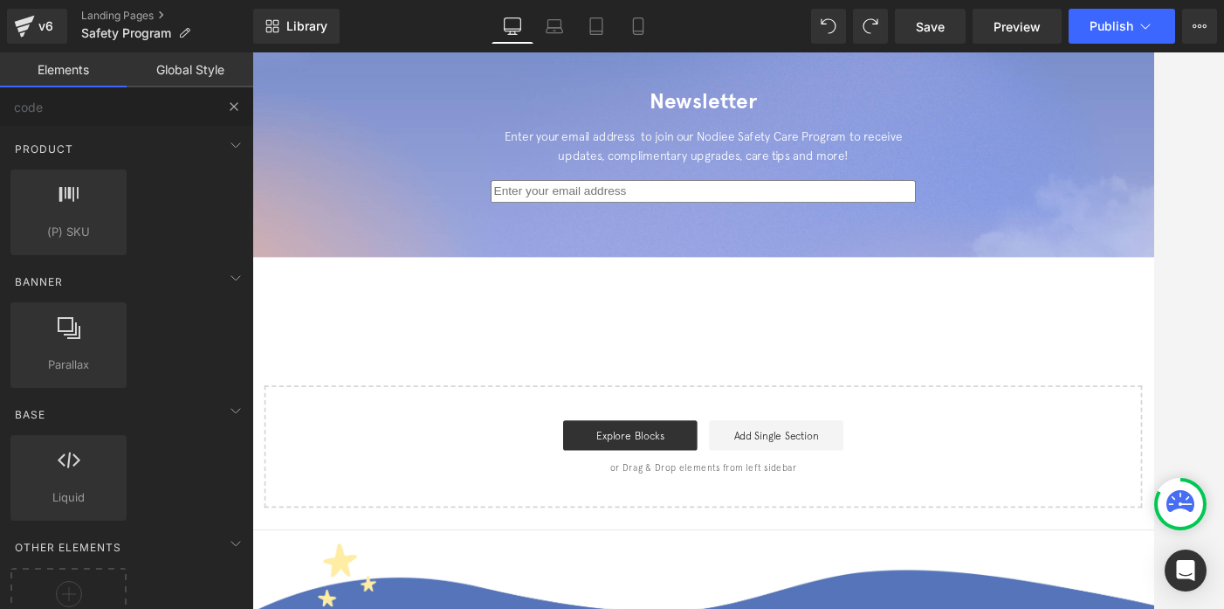
click at [231, 121] on button at bounding box center [234, 106] width 38 height 38
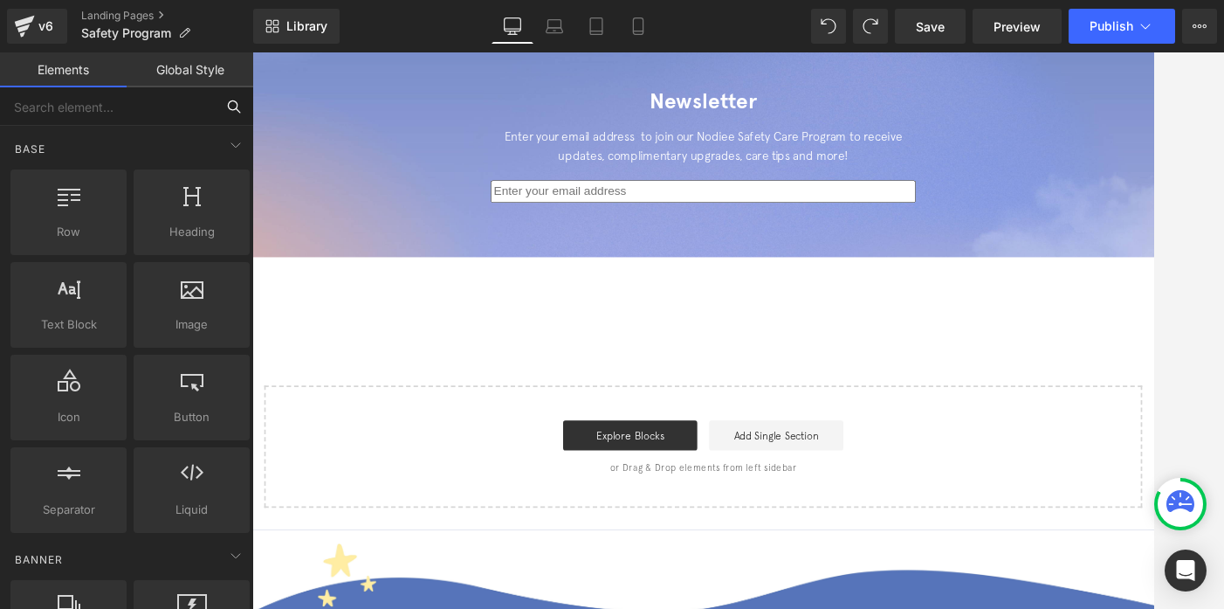
click at [126, 113] on input "text" at bounding box center [107, 106] width 215 height 38
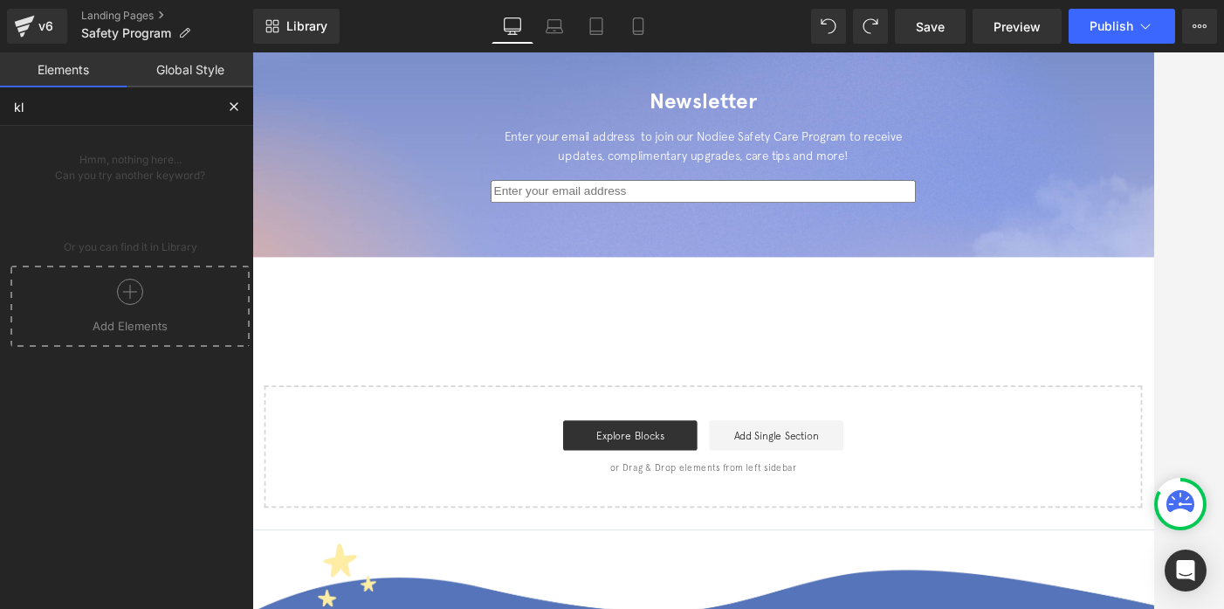
type input "k"
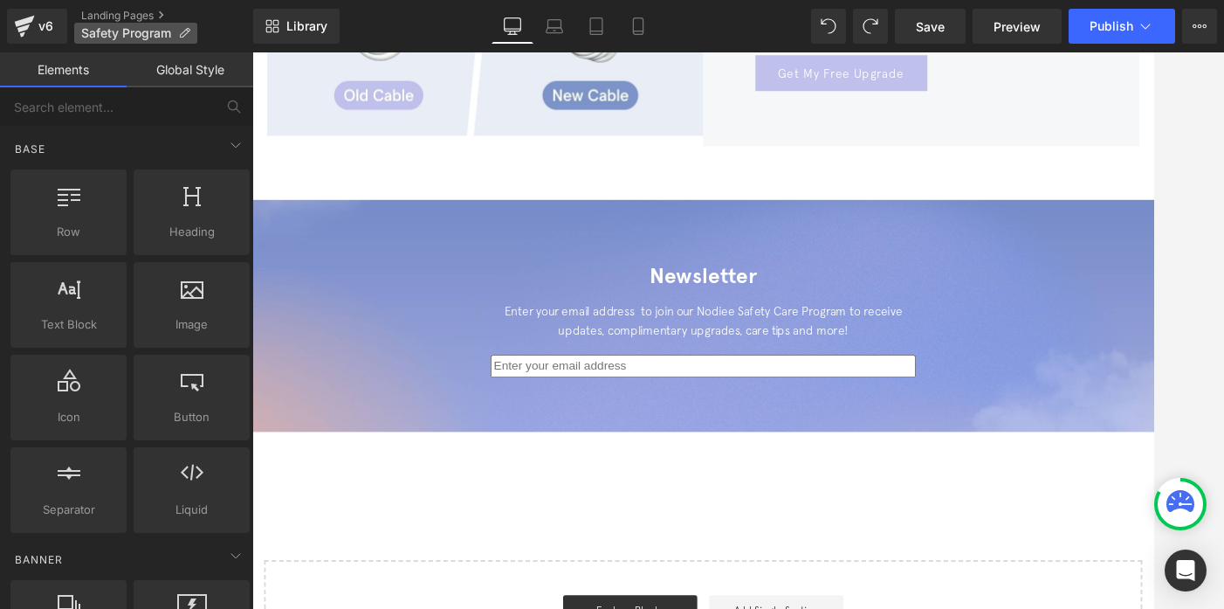
click at [176, 38] on p "Safety Program" at bounding box center [135, 33] width 123 height 21
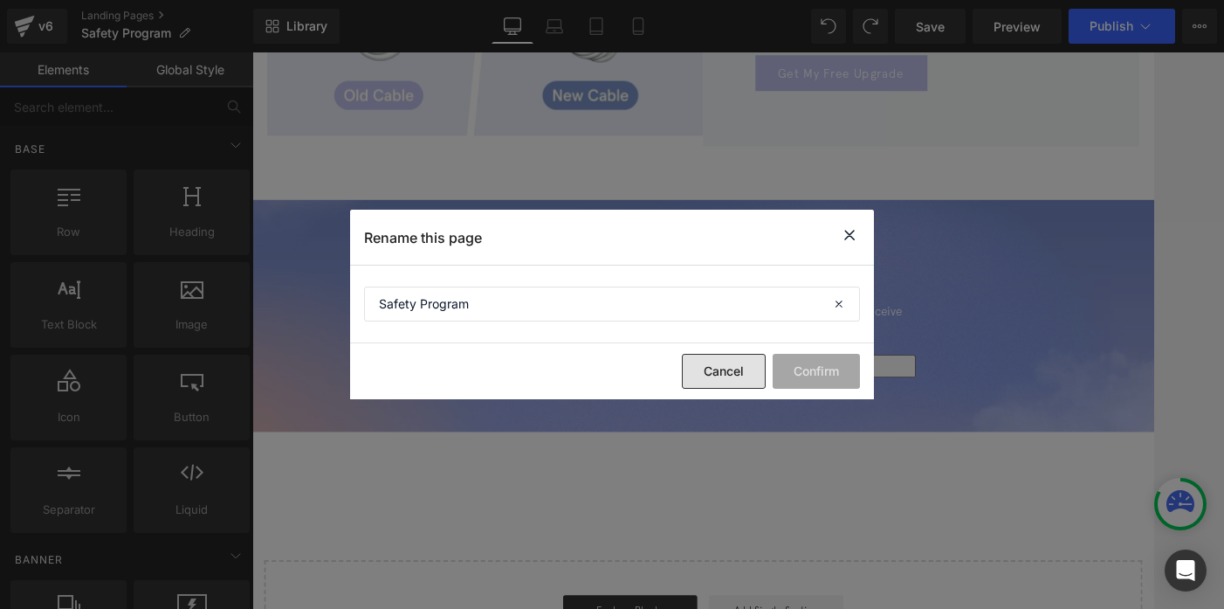
click at [703, 365] on button "Cancel" at bounding box center [724, 371] width 84 height 35
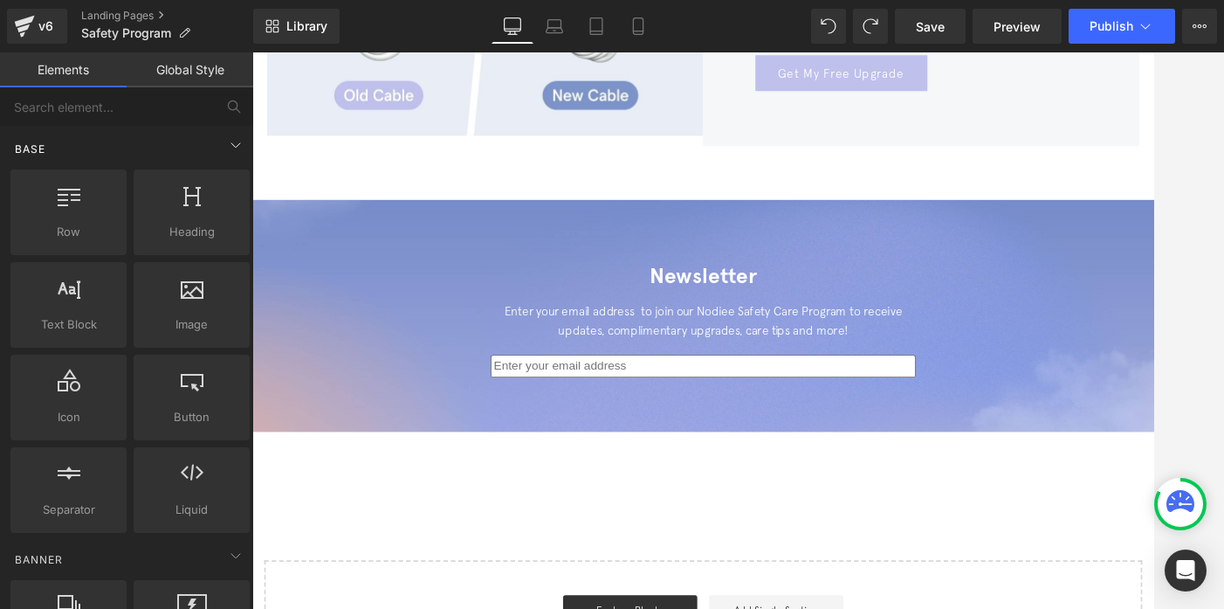
click at [242, 149] on div "Base" at bounding box center [130, 148] width 246 height 35
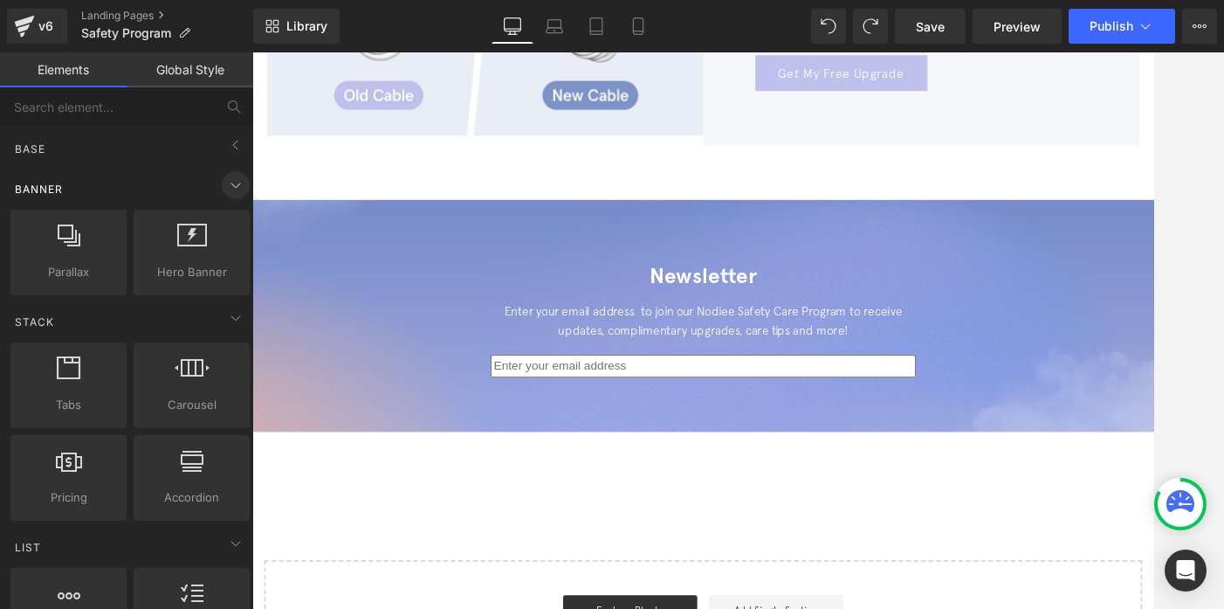
click at [236, 192] on icon at bounding box center [235, 185] width 21 height 21
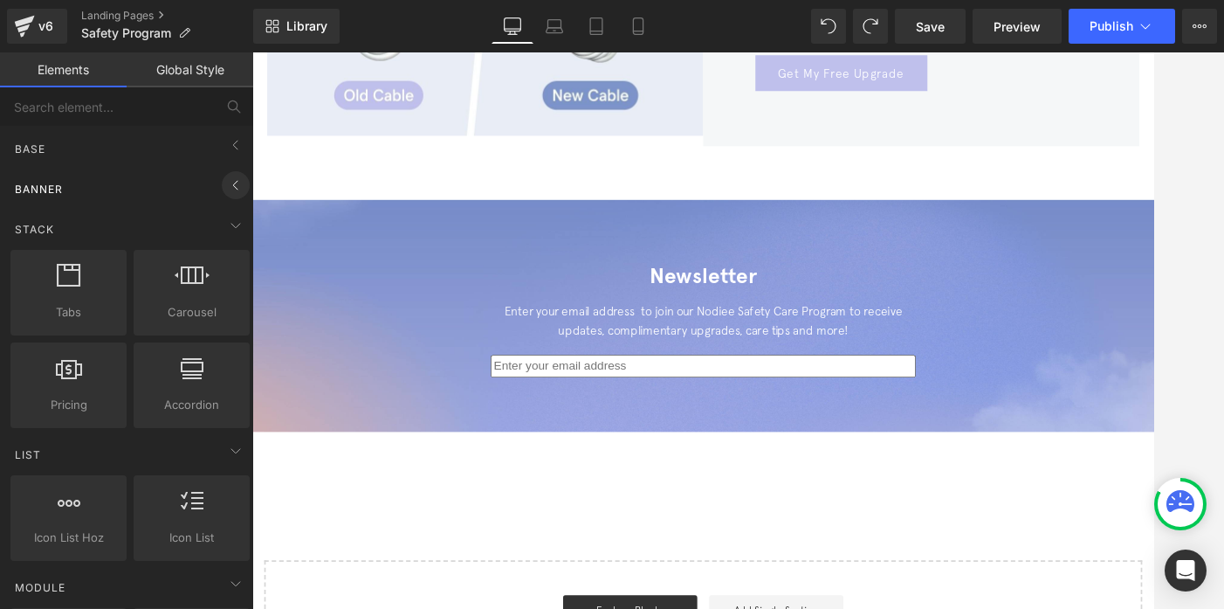
click at [236, 192] on icon at bounding box center [235, 185] width 21 height 21
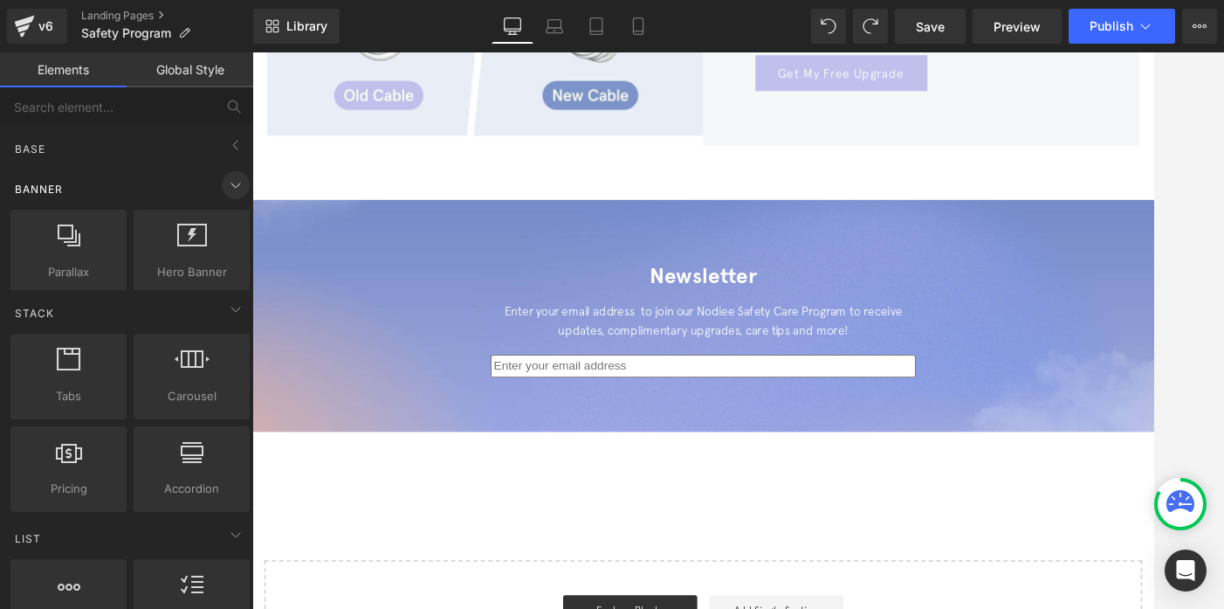
click at [236, 192] on icon at bounding box center [235, 185] width 21 height 21
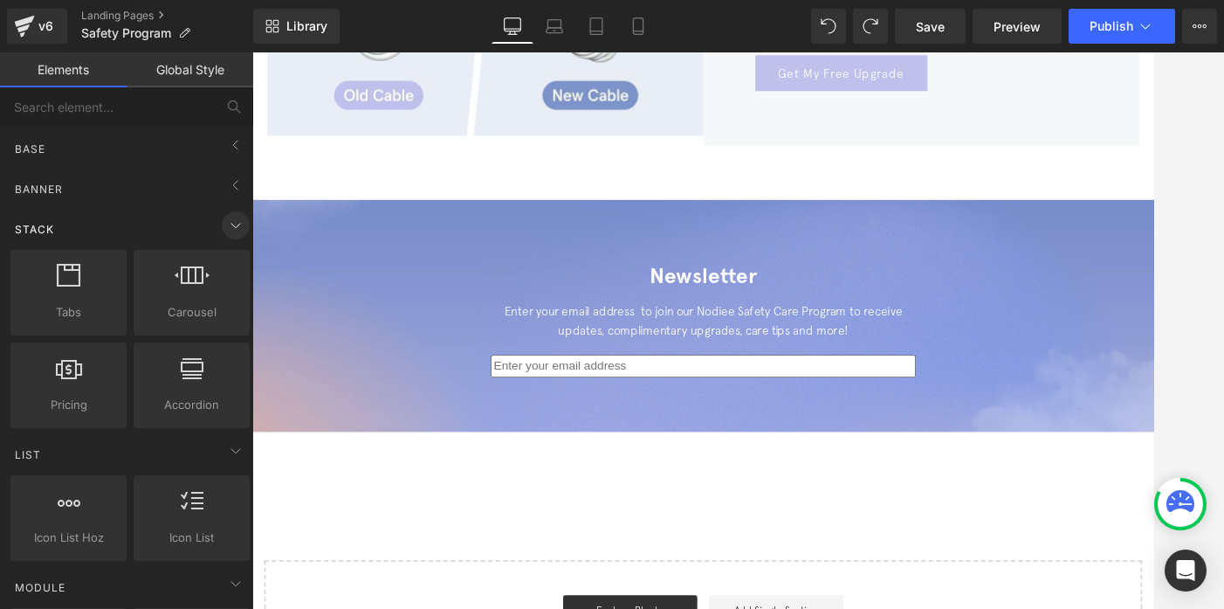
click at [236, 217] on icon at bounding box center [235, 225] width 21 height 21
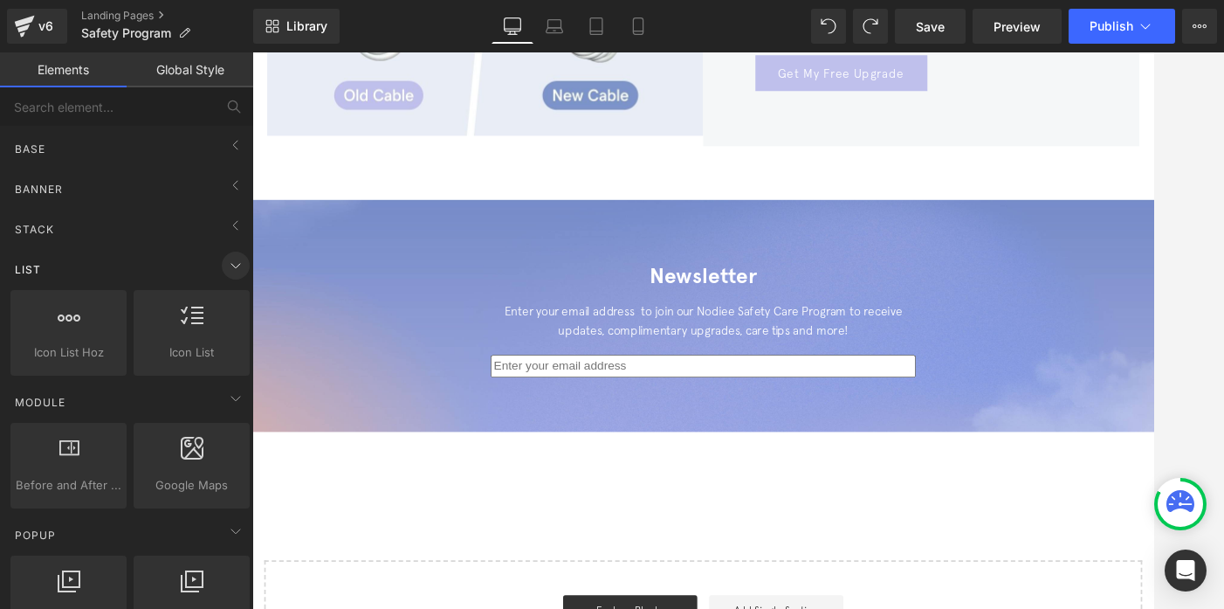
click at [235, 272] on icon at bounding box center [235, 265] width 21 height 21
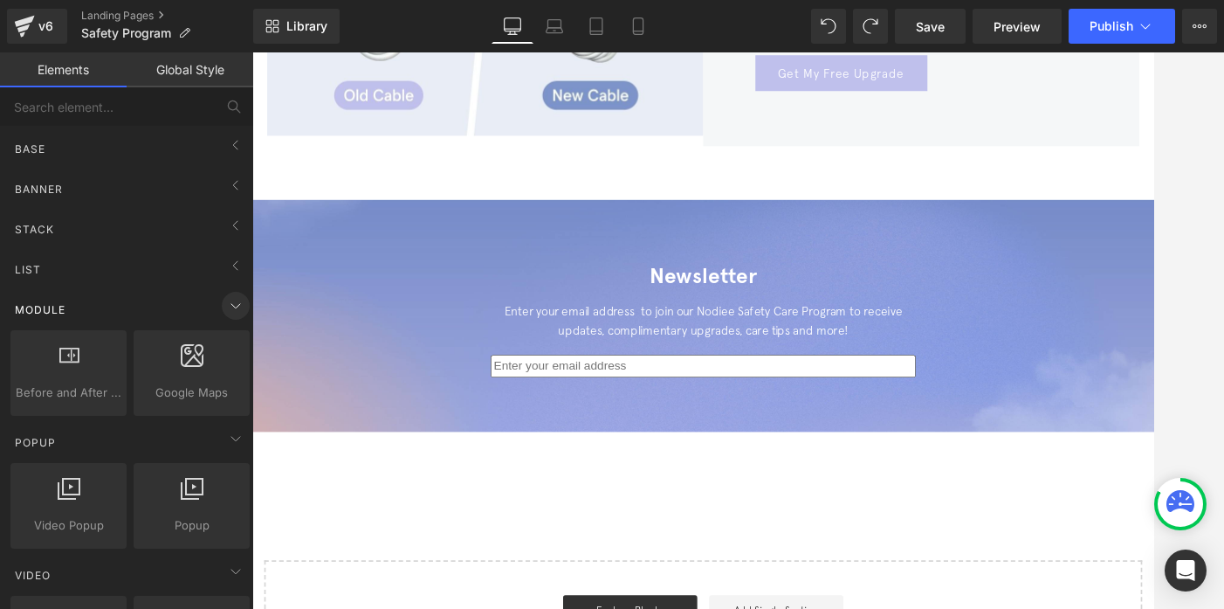
click at [225, 311] on icon at bounding box center [235, 305] width 21 height 21
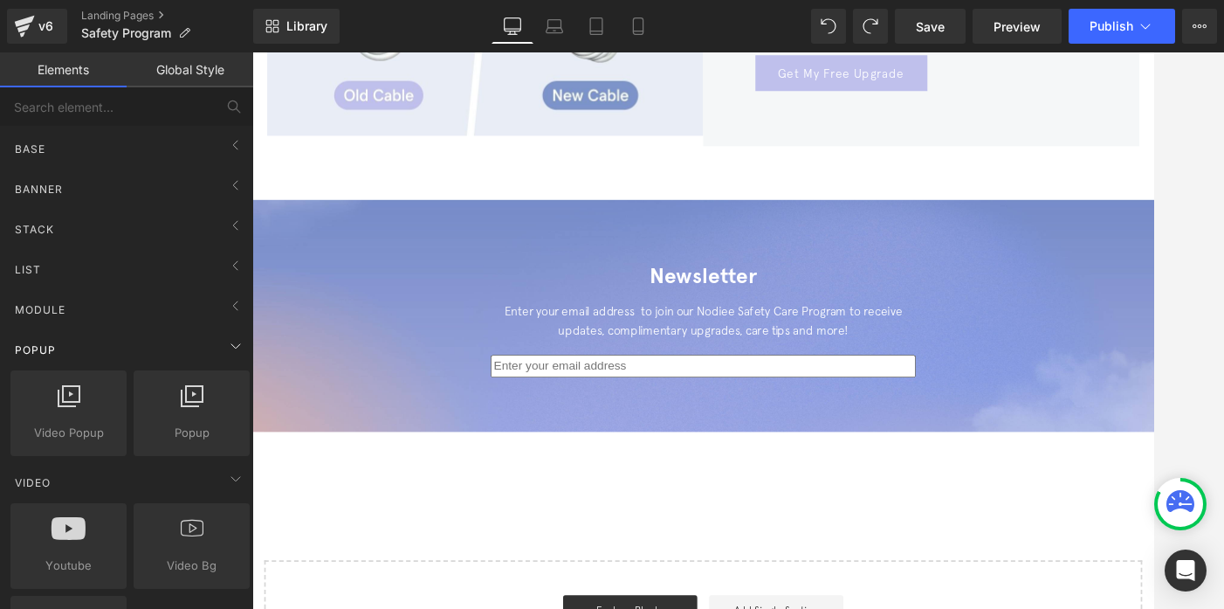
click at [226, 361] on div "Popup" at bounding box center [130, 349] width 246 height 35
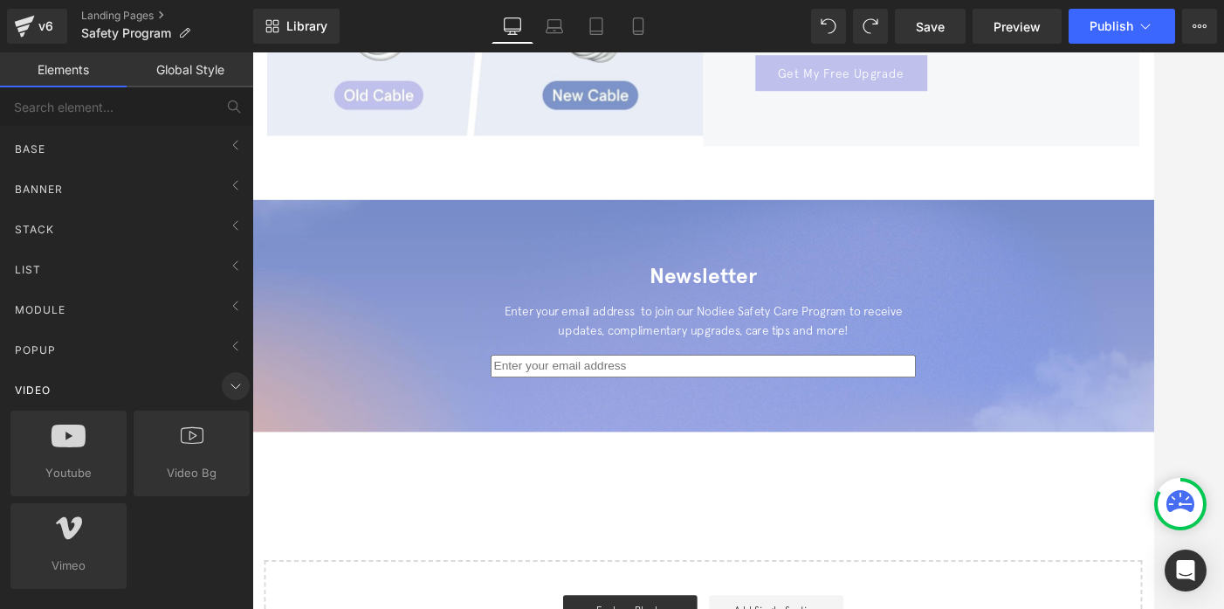
click at [228, 399] on span at bounding box center [236, 386] width 28 height 28
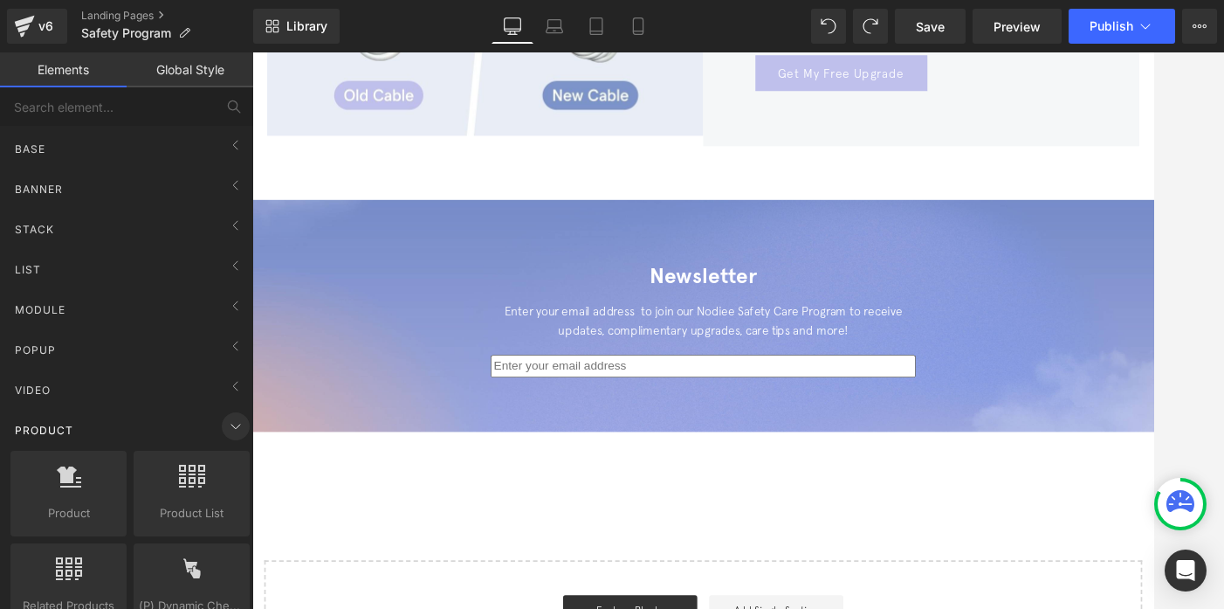
click at [234, 429] on icon at bounding box center [235, 426] width 21 height 21
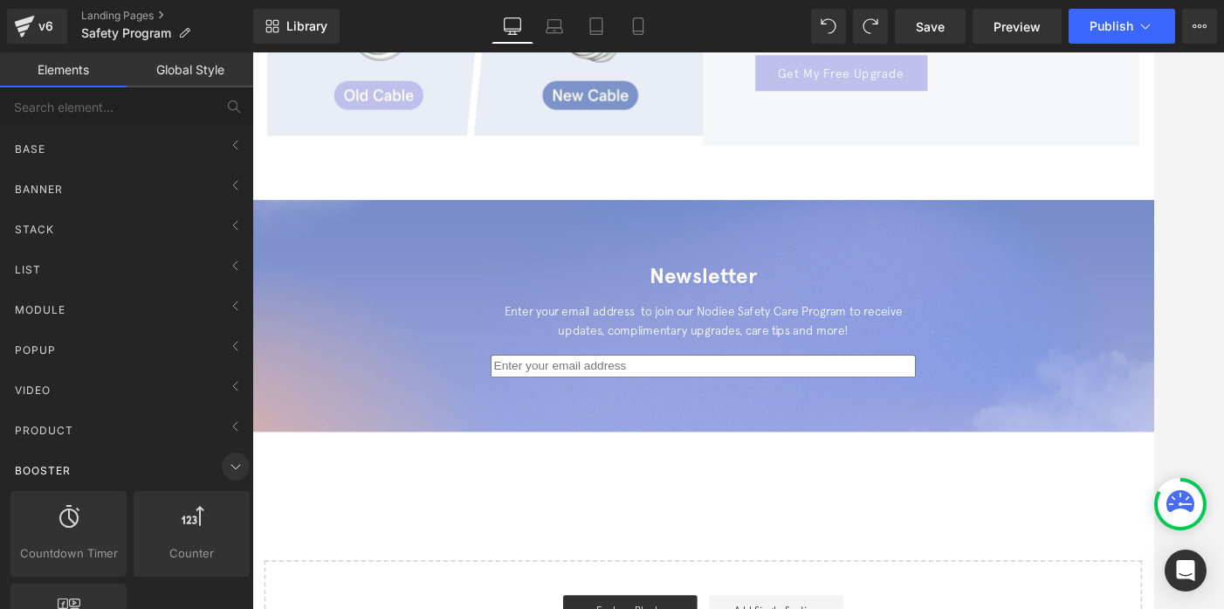
click at [233, 465] on icon at bounding box center [235, 466] width 21 height 21
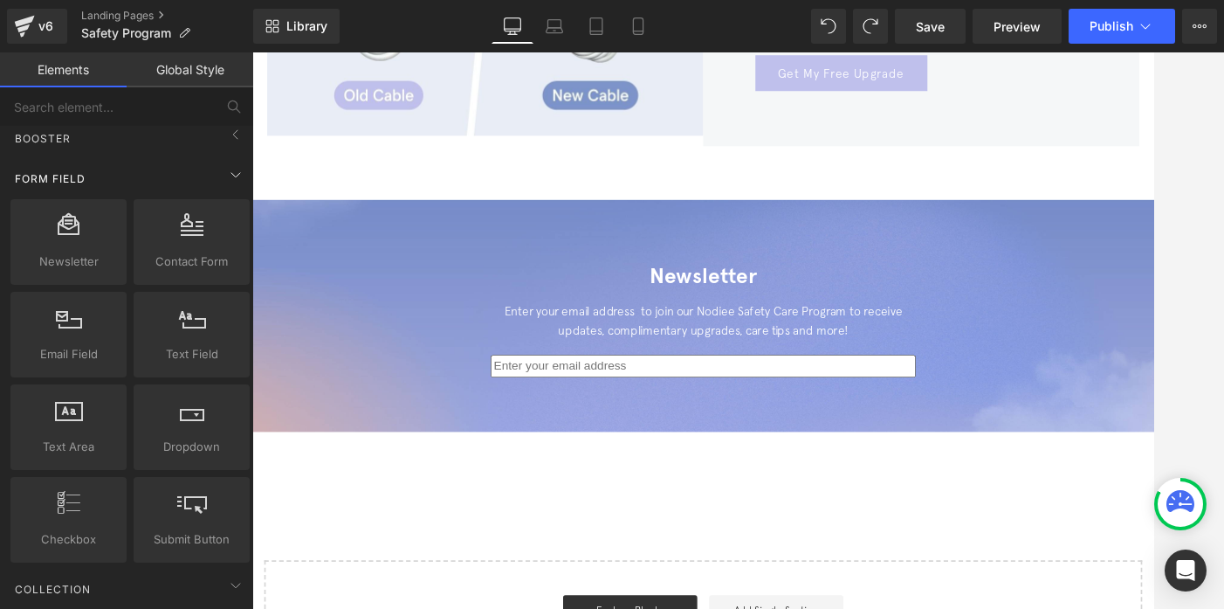
scroll to position [335, 0]
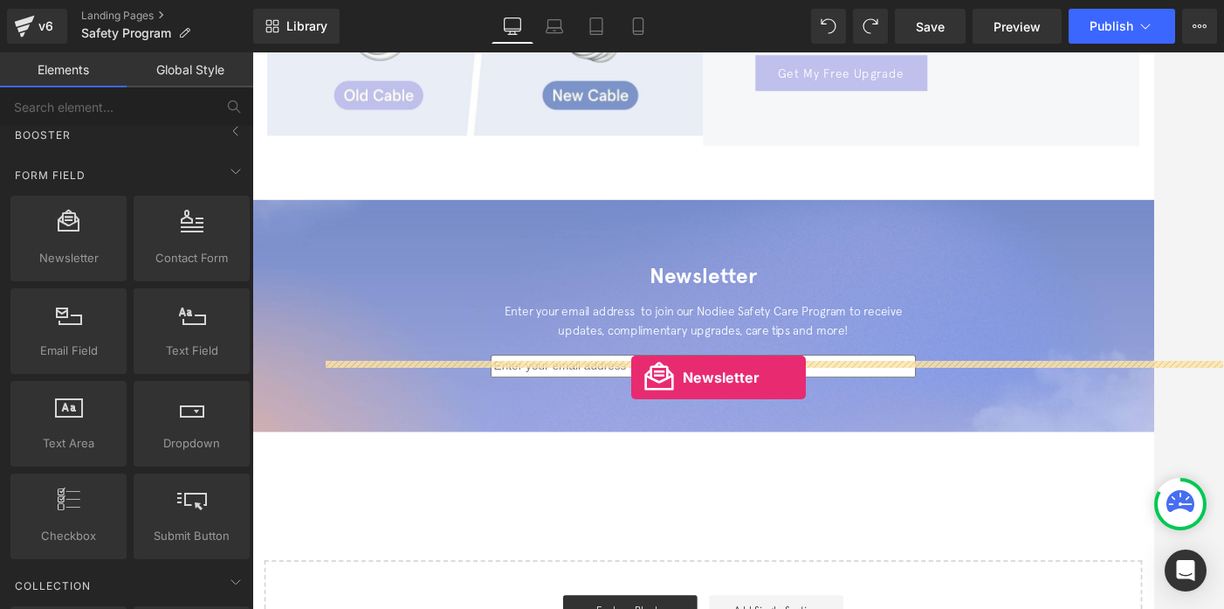
drag, startPoint x: 327, startPoint y: 304, endPoint x: 695, endPoint y: 431, distance: 389.7
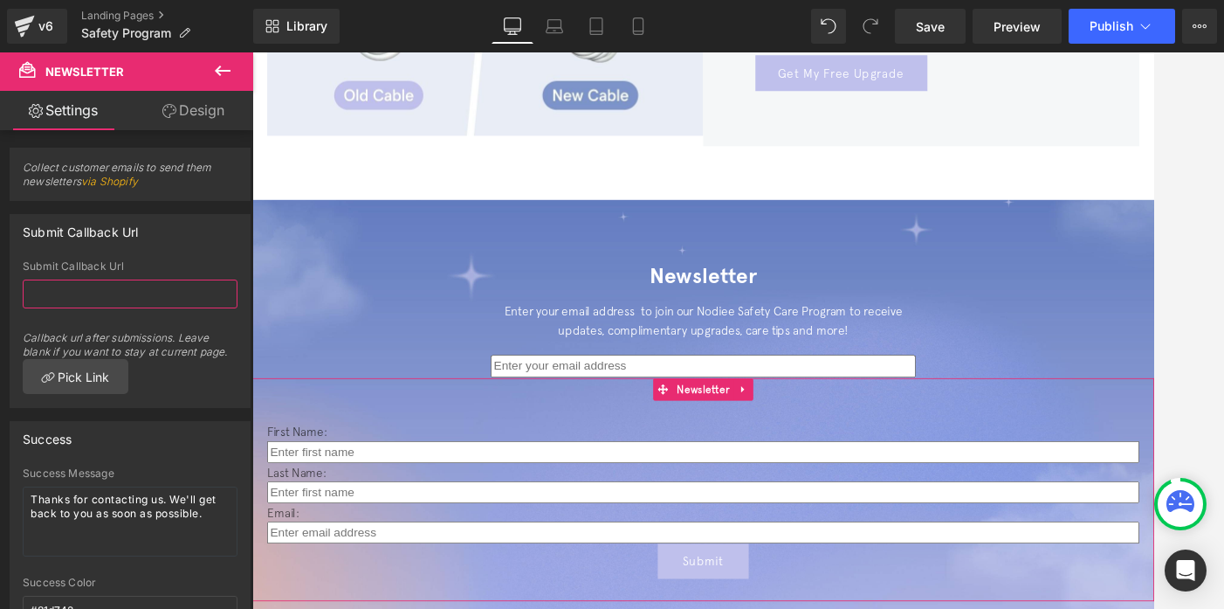
click at [131, 289] on input "text" at bounding box center [130, 293] width 215 height 29
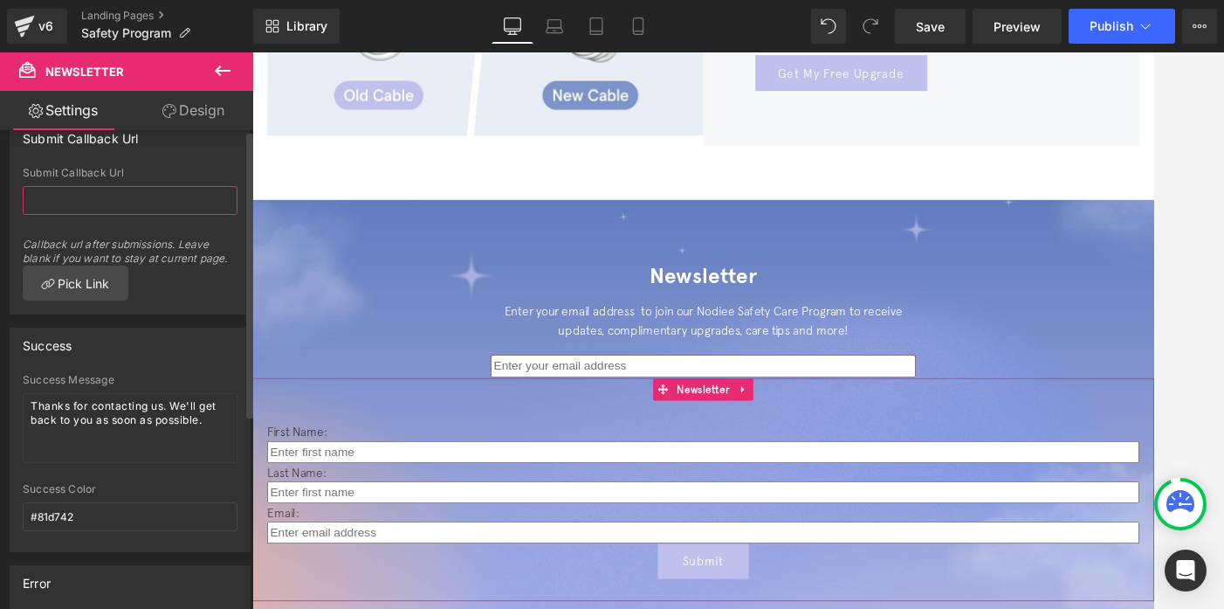
scroll to position [0, 0]
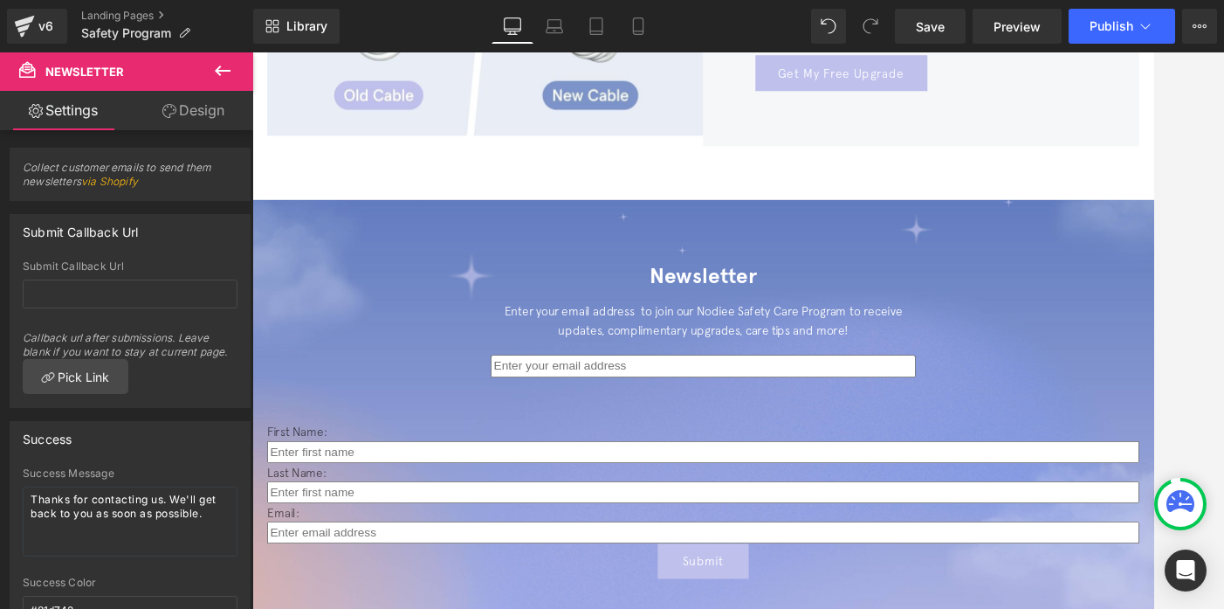
click at [836, 0] on div "Library Desktop Desktop Laptop Tablet Mobile Save Preview Publish Scheduled Vie…" at bounding box center [738, 26] width 971 height 52
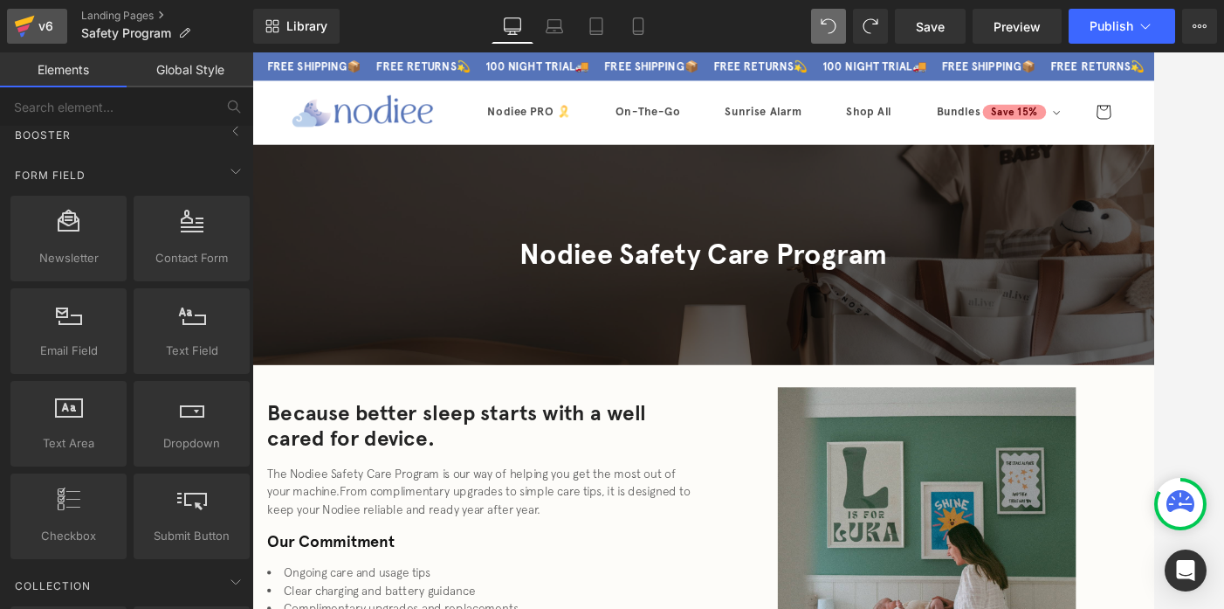
click at [28, 32] on icon at bounding box center [24, 26] width 21 height 44
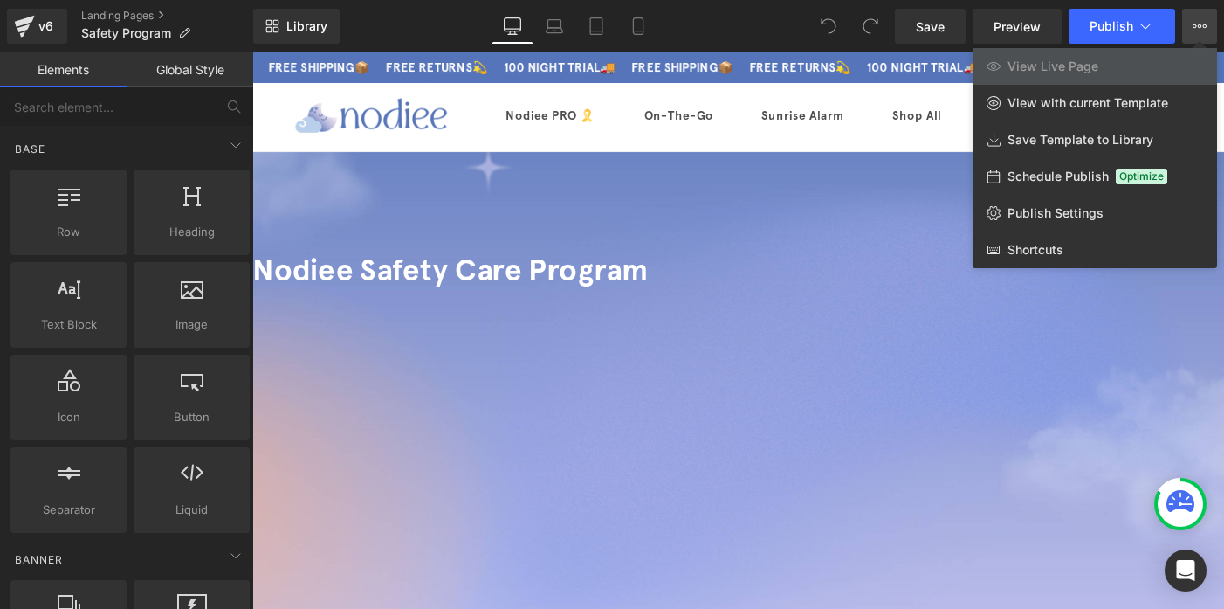
click at [695, 417] on div at bounding box center [738, 330] width 972 height 556
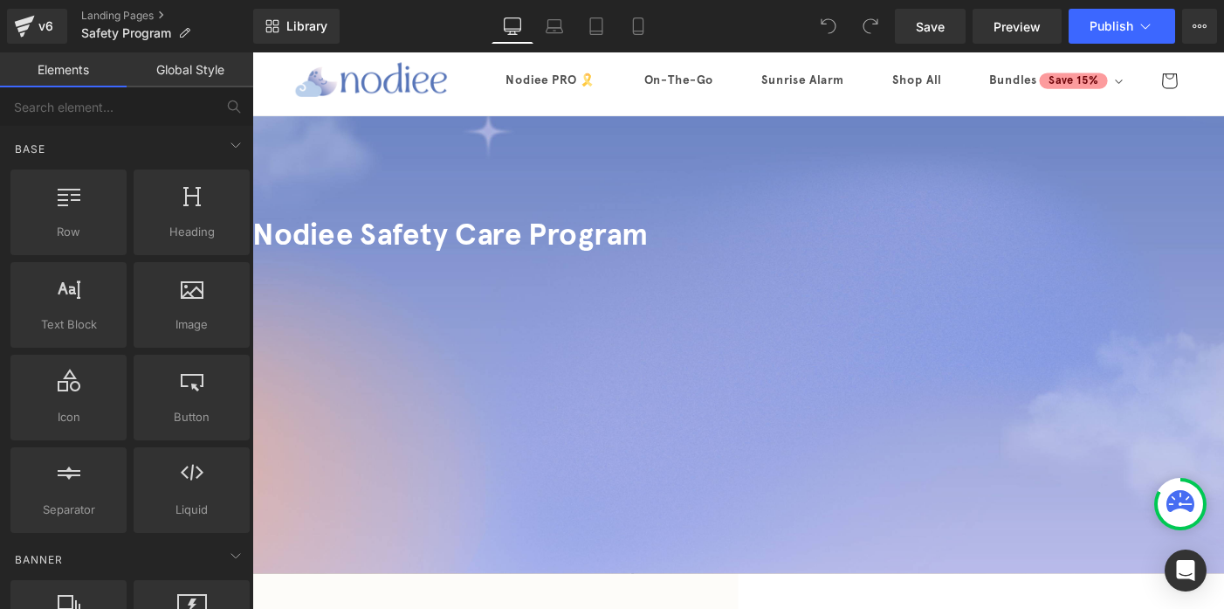
scroll to position [29, 0]
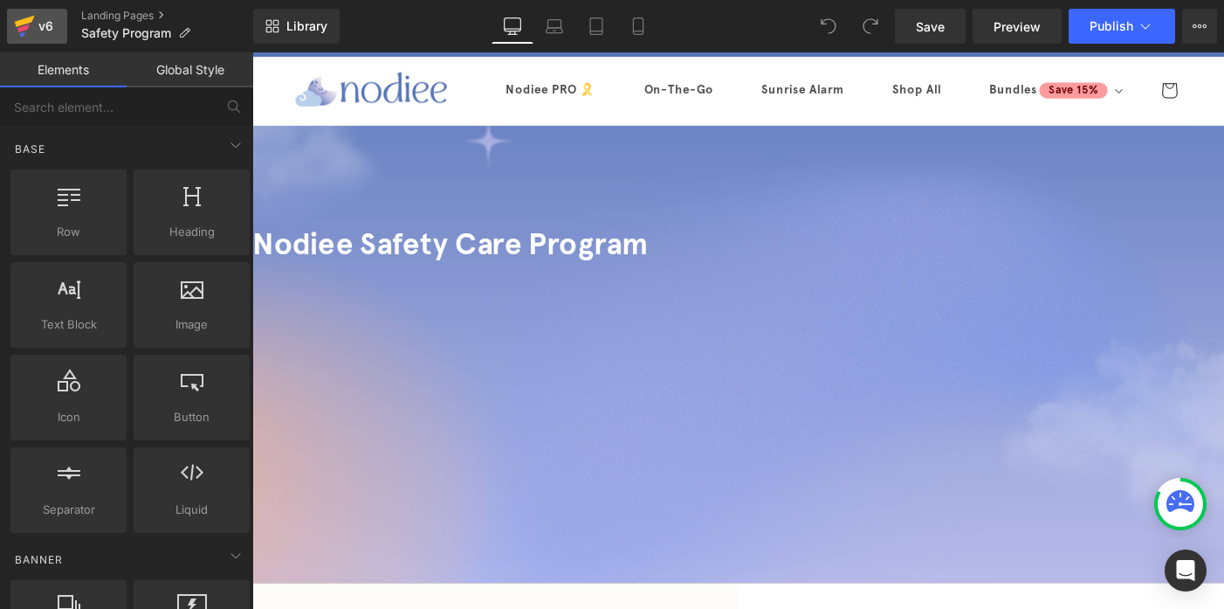
click at [33, 25] on icon at bounding box center [24, 26] width 21 height 44
